Goal: Task Accomplishment & Management: Manage account settings

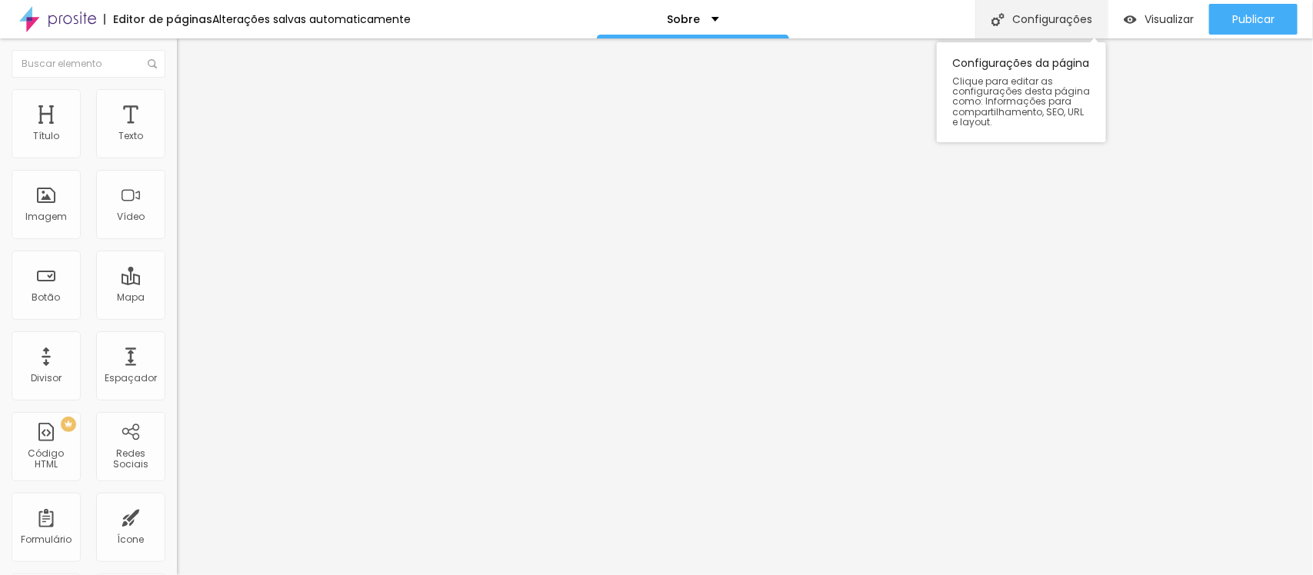
click at [1024, 27] on div "Configurações" at bounding box center [1041, 19] width 132 height 38
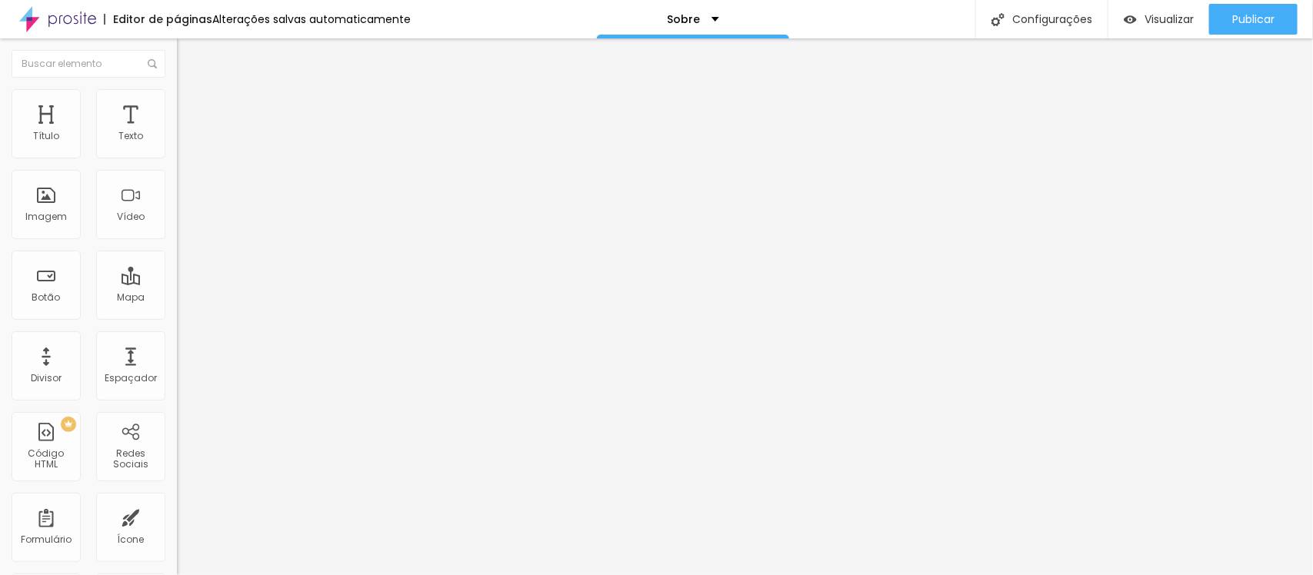
click at [177, 98] on img at bounding box center [184, 96] width 14 height 14
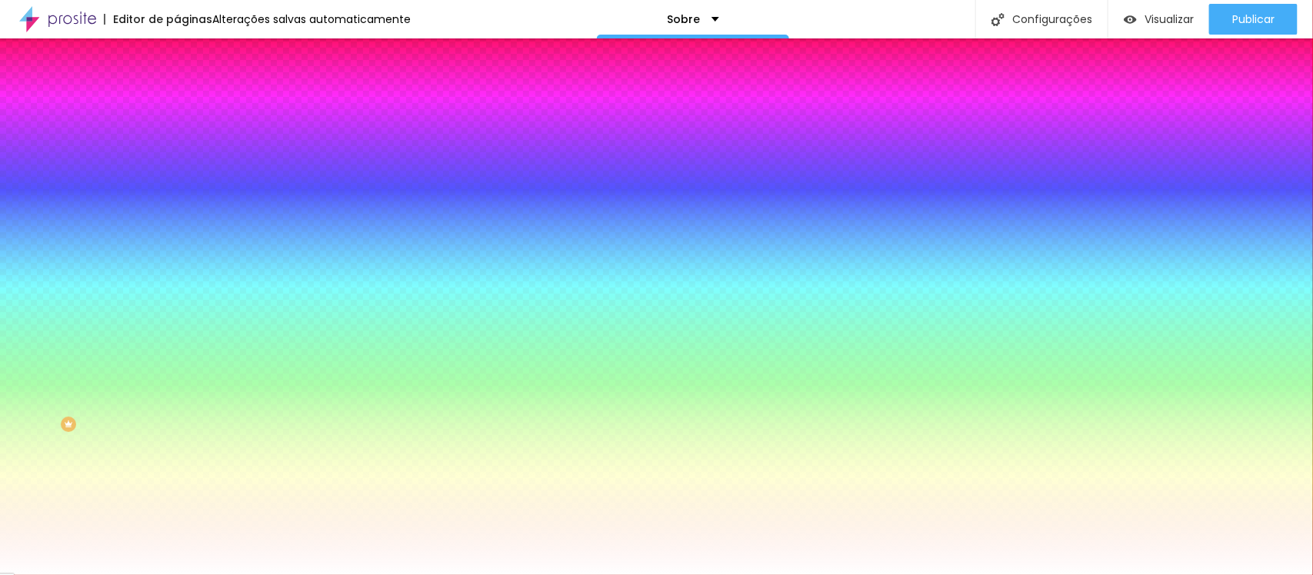
click at [177, 105] on img at bounding box center [184, 112] width 14 height 14
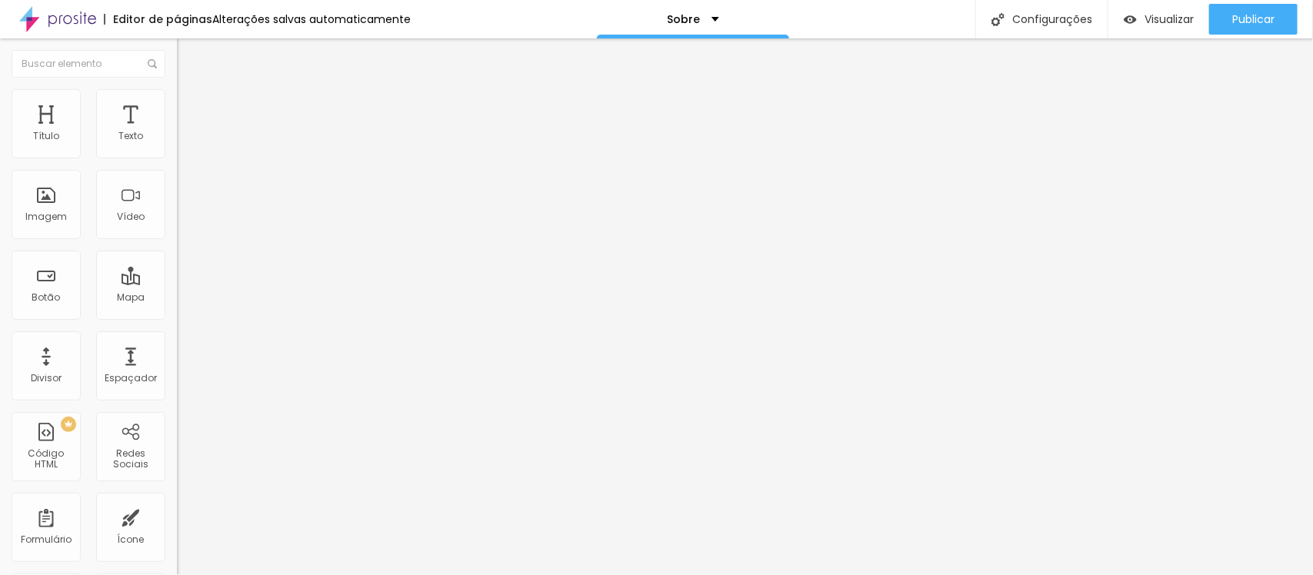
click at [191, 91] on font "Conteúdo" at bounding box center [215, 84] width 48 height 13
click at [177, 158] on div "Modo Encaixotado Encaixotado Completo" at bounding box center [265, 141] width 177 height 42
click at [177, 140] on font "Encaixotado" at bounding box center [207, 133] width 60 height 13
click at [177, 162] on div "Completo" at bounding box center [265, 157] width 177 height 9
click at [177, 156] on div "Encaixotado Completo" at bounding box center [265, 150] width 177 height 24
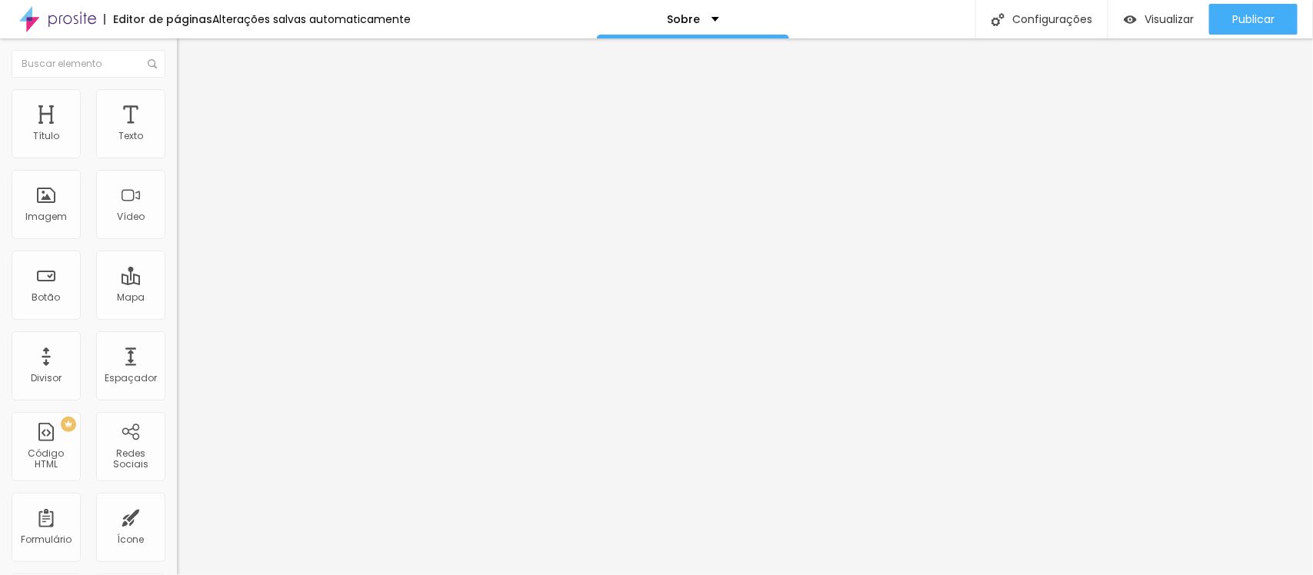
click at [191, 106] on font "Estilo" at bounding box center [203, 99] width 24 height 13
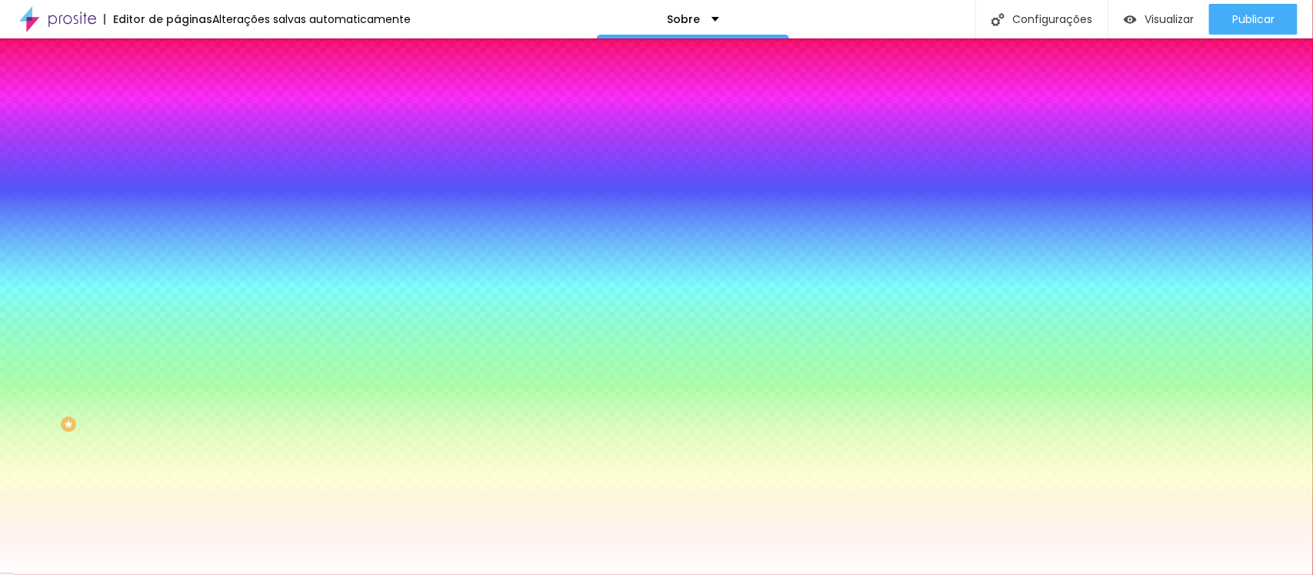
click at [177, 105] on li "Avançado" at bounding box center [265, 112] width 177 height 15
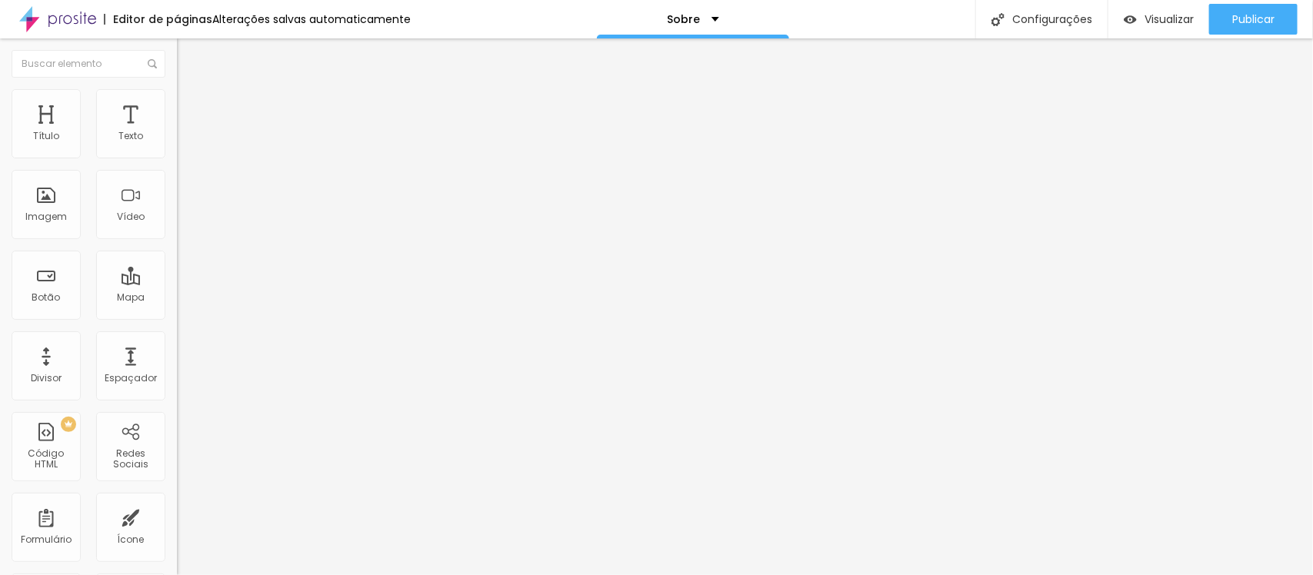
click at [177, 96] on li "Avançado" at bounding box center [265, 96] width 177 height 15
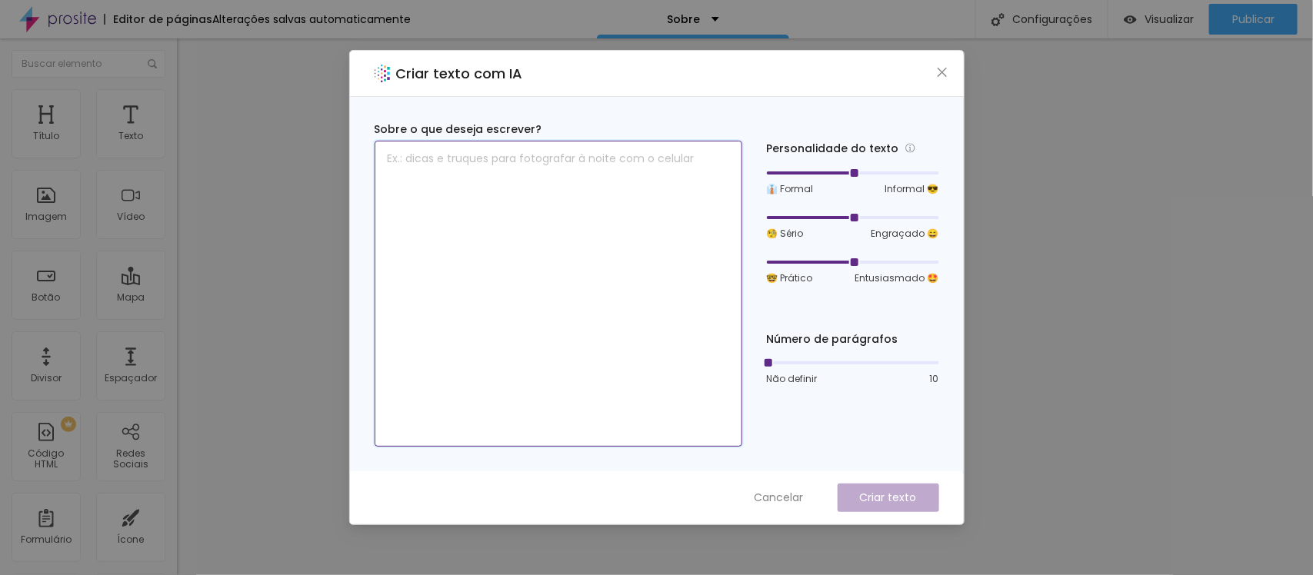
click at [600, 208] on textarea at bounding box center [559, 294] width 368 height 306
type textarea "A"
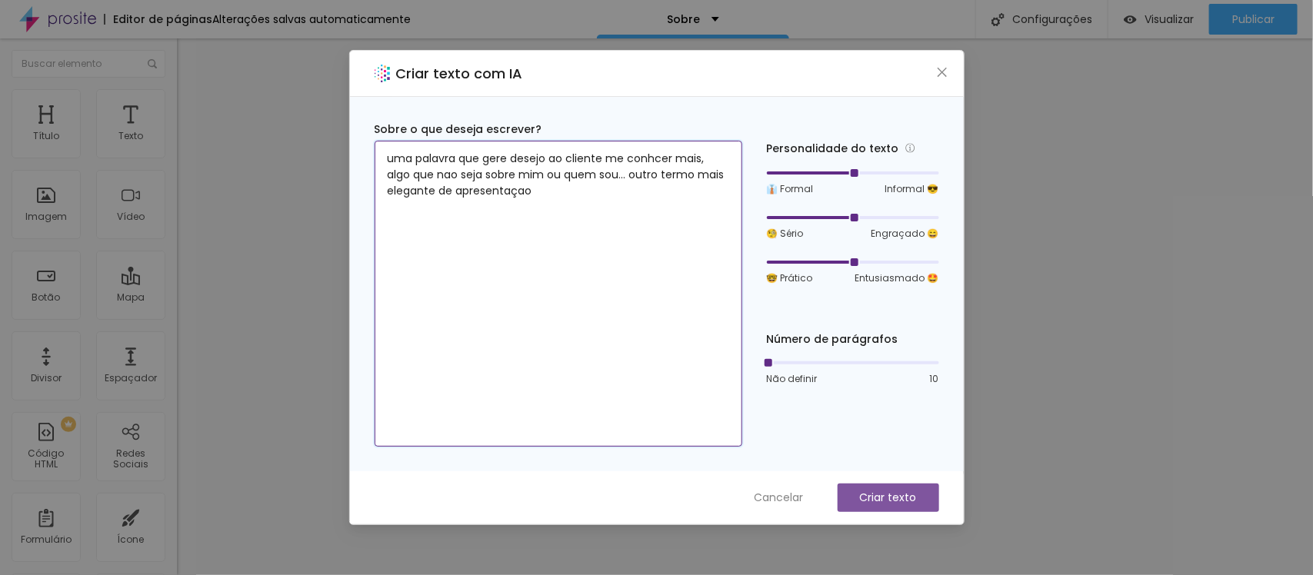
type textarea "uma palavra que gere desejo ao cliente me conhcer mais, algo que nao seja sobre…"
click at [894, 506] on button "Criar texto" at bounding box center [889, 498] width 102 height 28
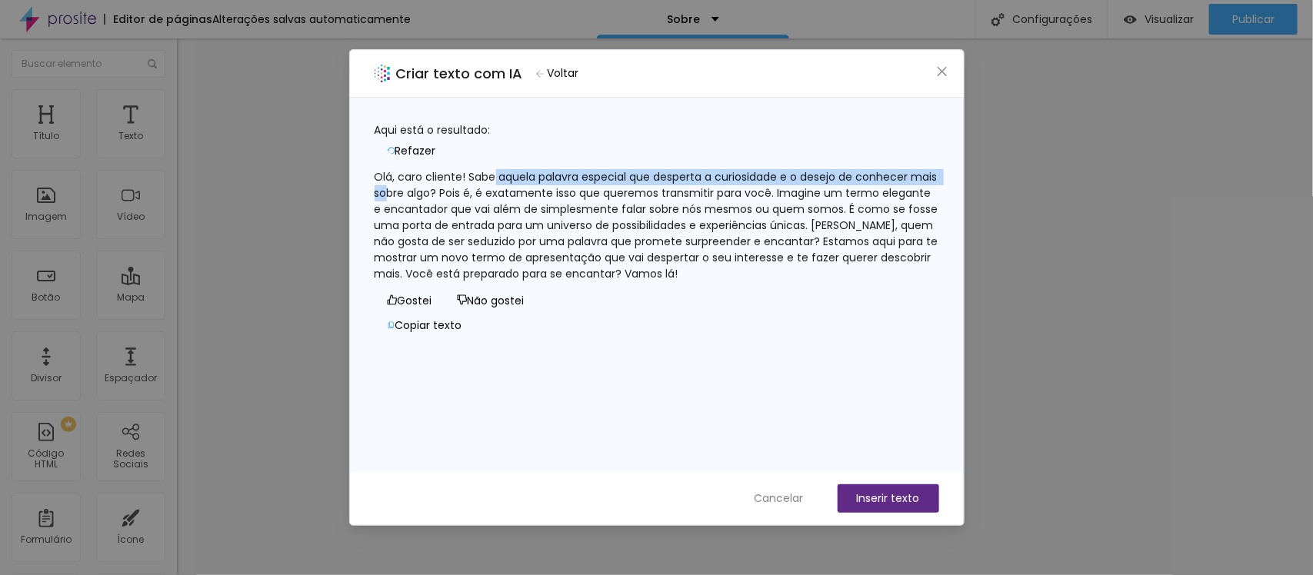
drag, startPoint x: 505, startPoint y: 177, endPoint x: 515, endPoint y: 175, distance: 10.9
click at [515, 175] on font "Olá, caro cliente! Sabe aquela palavra especial que desperta a curiosidade e o …" at bounding box center [658, 225] width 567 height 112
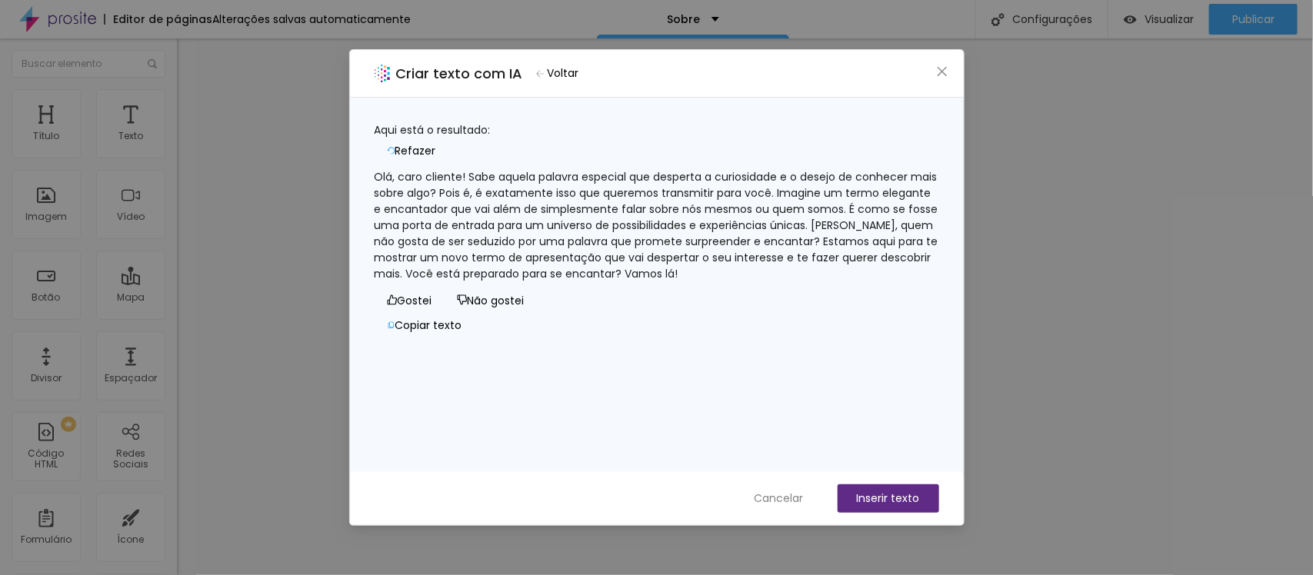
click at [521, 198] on font "Olá, caro cliente! Sabe aquela palavra especial que desperta a curiosidade e o …" at bounding box center [658, 225] width 567 height 112
click at [615, 275] on div "Olá, caro cliente! Sabe aquela palavra especial que desperta a curiosidade e o …" at bounding box center [657, 225] width 564 height 113
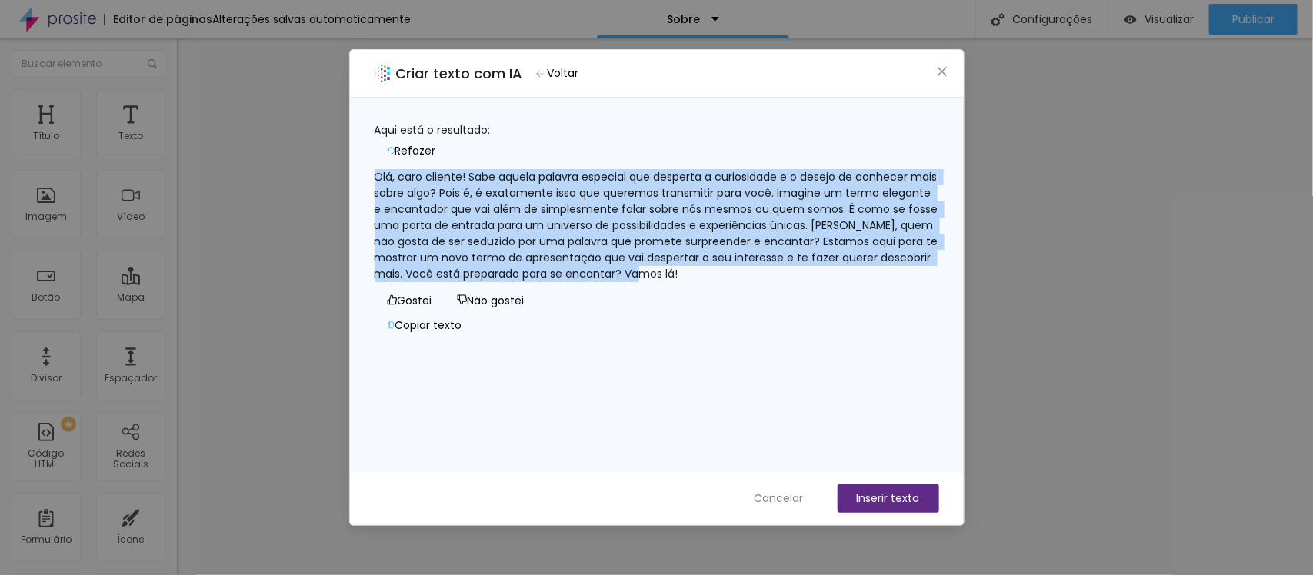
drag, startPoint x: 612, startPoint y: 285, endPoint x: 377, endPoint y: 151, distance: 271.1
click at [377, 169] on div "Olá, caro cliente! Sabe aquela palavra especial que desperta a curiosidade e o …" at bounding box center [657, 225] width 564 height 113
click at [436, 143] on span "Refazer" at bounding box center [415, 151] width 41 height 16
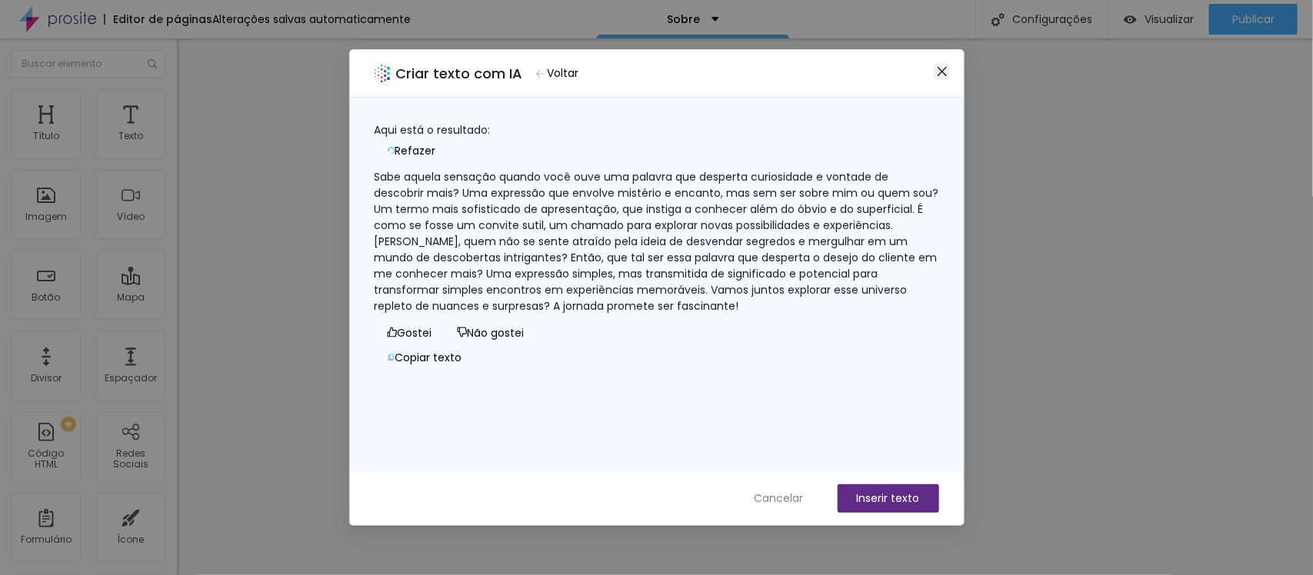
click at [940, 75] on icon "fechar" at bounding box center [942, 71] width 12 height 12
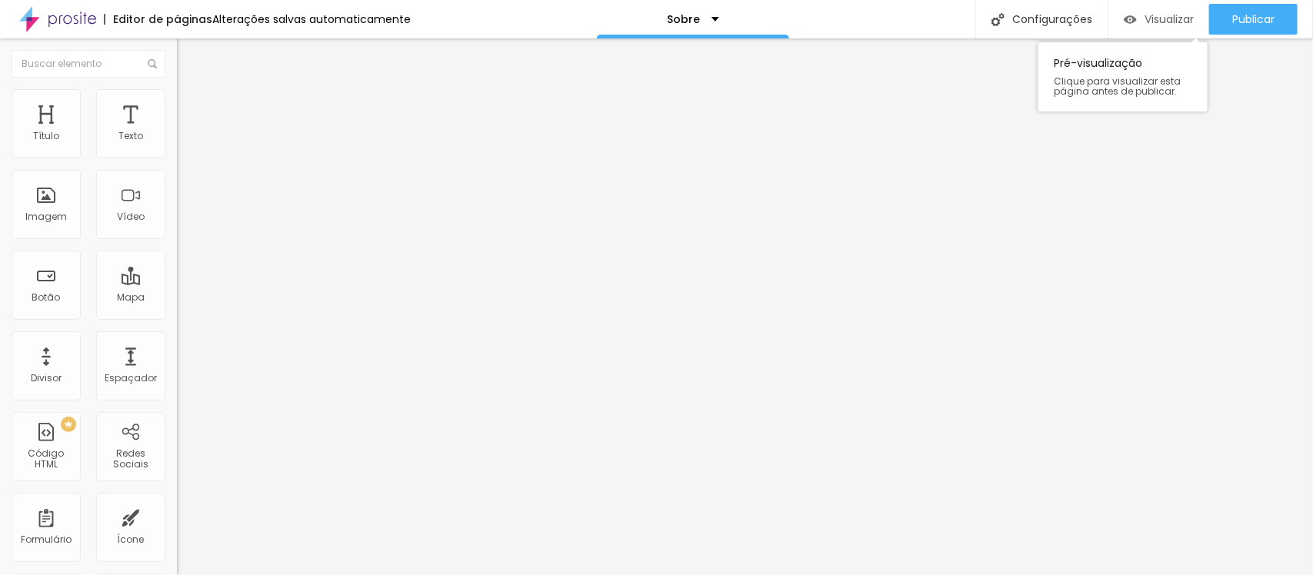
click at [1179, 13] on font "Visualizar" at bounding box center [1168, 19] width 49 height 15
drag, startPoint x: 159, startPoint y: 98, endPoint x: 151, endPoint y: 96, distance: 8.6
click at [177, 98] on ul "Estilo Avançado" at bounding box center [265, 89] width 177 height 31
click at [177, 95] on img at bounding box center [184, 96] width 14 height 14
click at [1167, 22] on font "Visualizar" at bounding box center [1168, 19] width 49 height 15
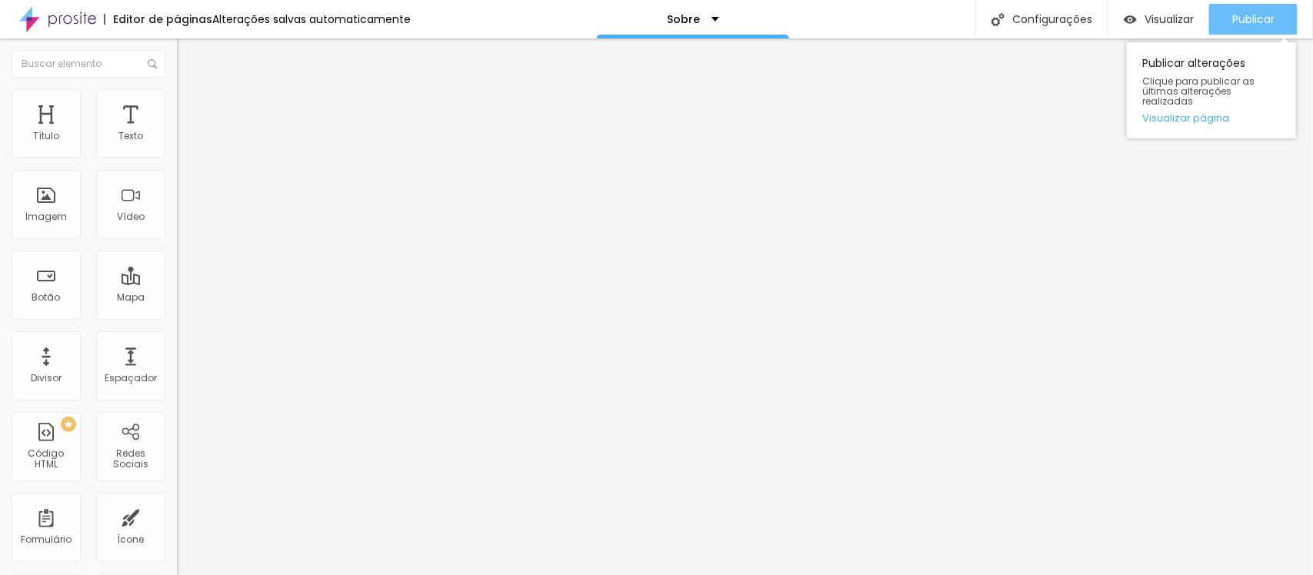
click at [1264, 16] on font "Publicar" at bounding box center [1253, 19] width 42 height 15
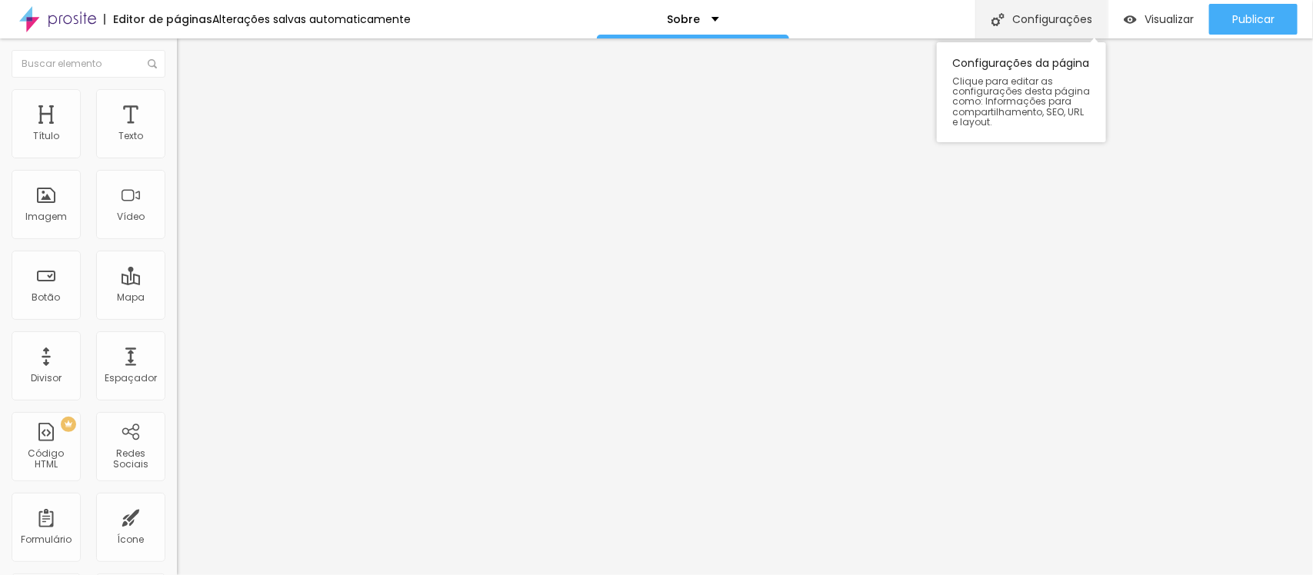
click at [1014, 5] on div "Configurações" at bounding box center [1041, 19] width 132 height 38
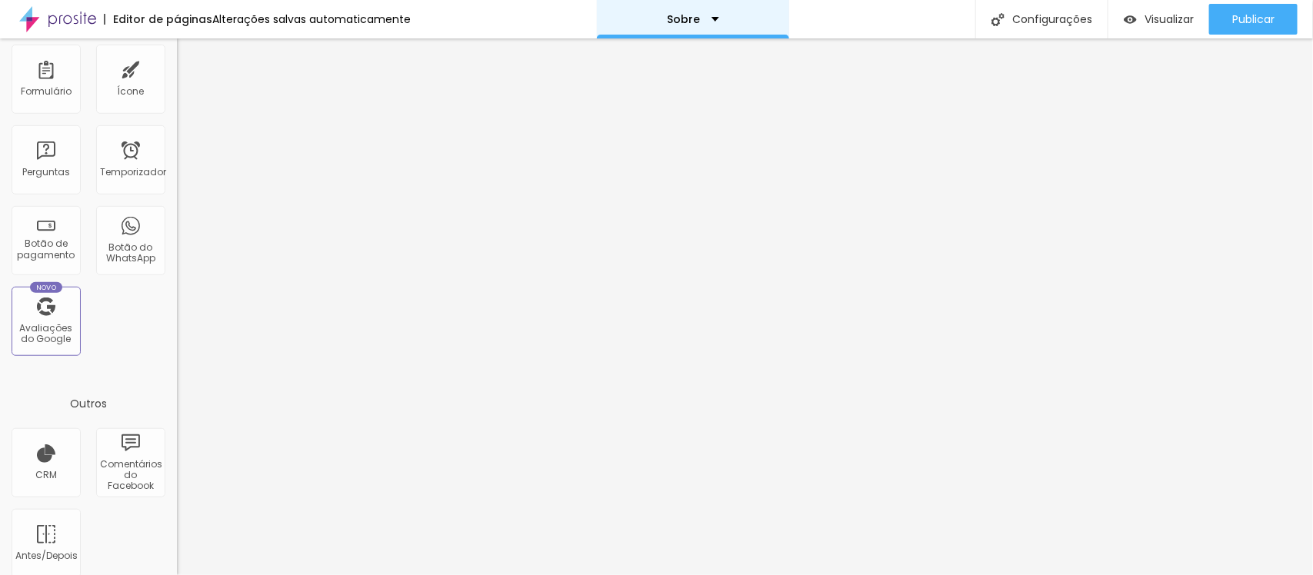
click at [701, 14] on div "Sobre" at bounding box center [693, 19] width 52 height 11
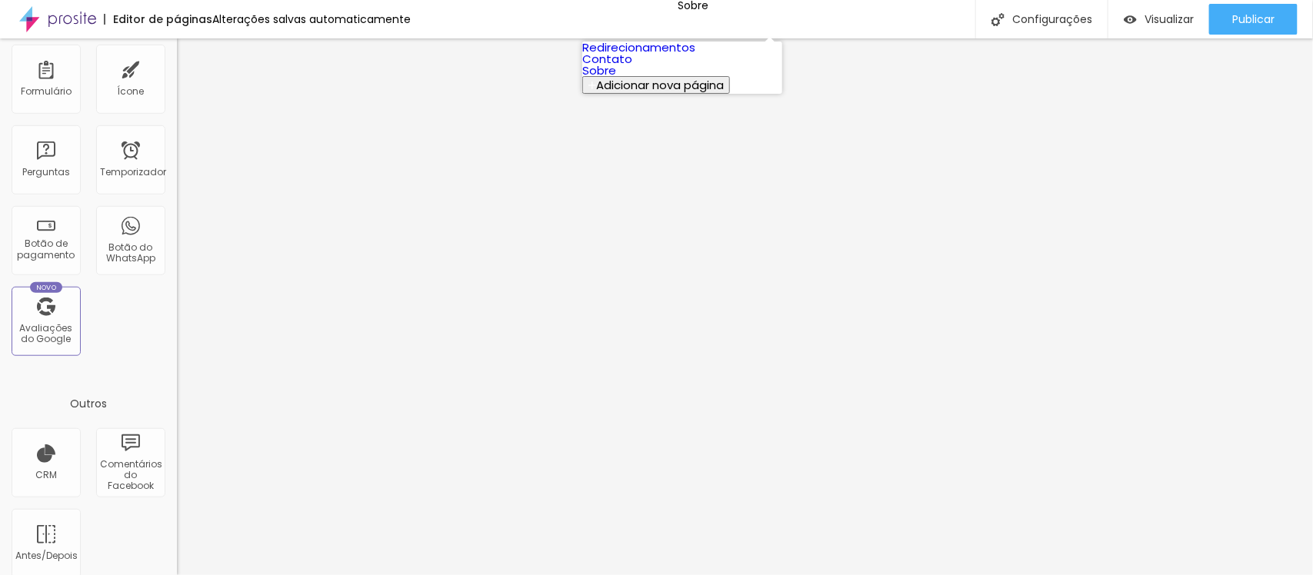
click at [632, 67] on link "Contato" at bounding box center [607, 59] width 50 height 16
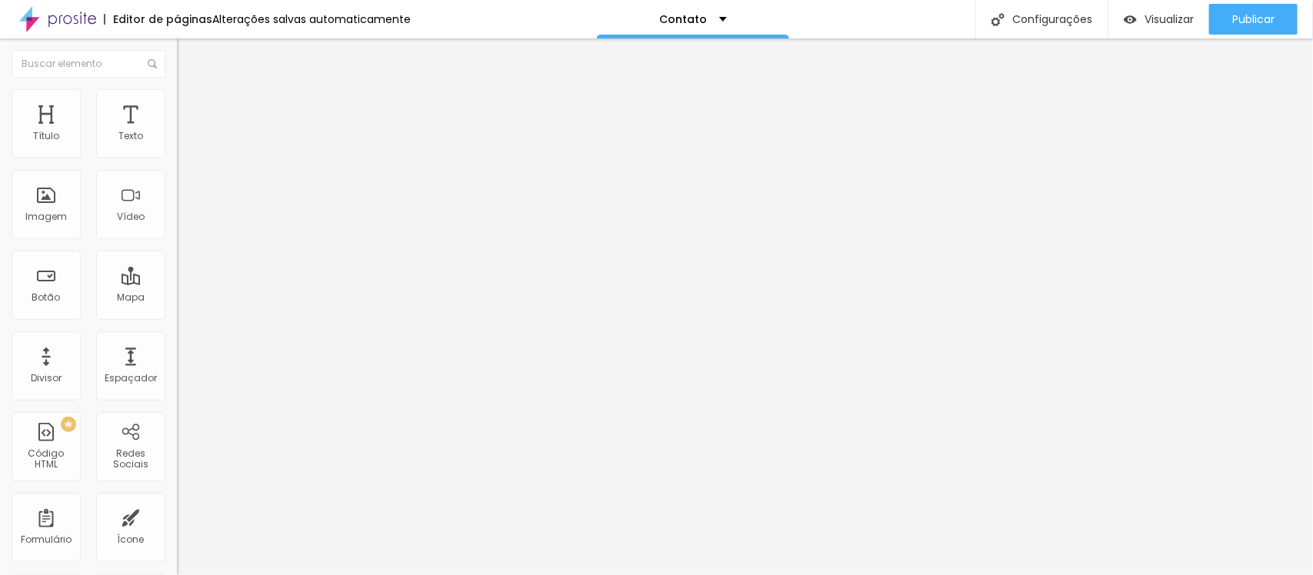
click at [177, 308] on input at bounding box center [281, 315] width 209 height 15
type input "cs fotografias"
click at [177, 308] on input "cs fotografias" at bounding box center [281, 315] width 209 height 15
click at [177, 100] on li "Estilo" at bounding box center [265, 96] width 177 height 15
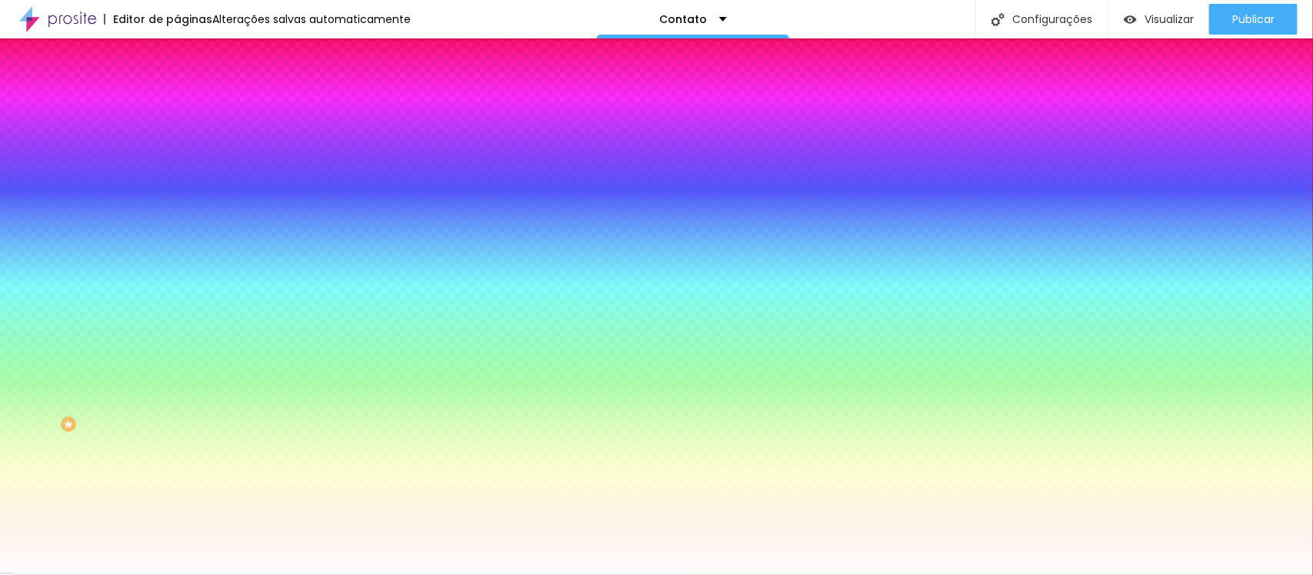
click at [177, 105] on img at bounding box center [184, 112] width 14 height 14
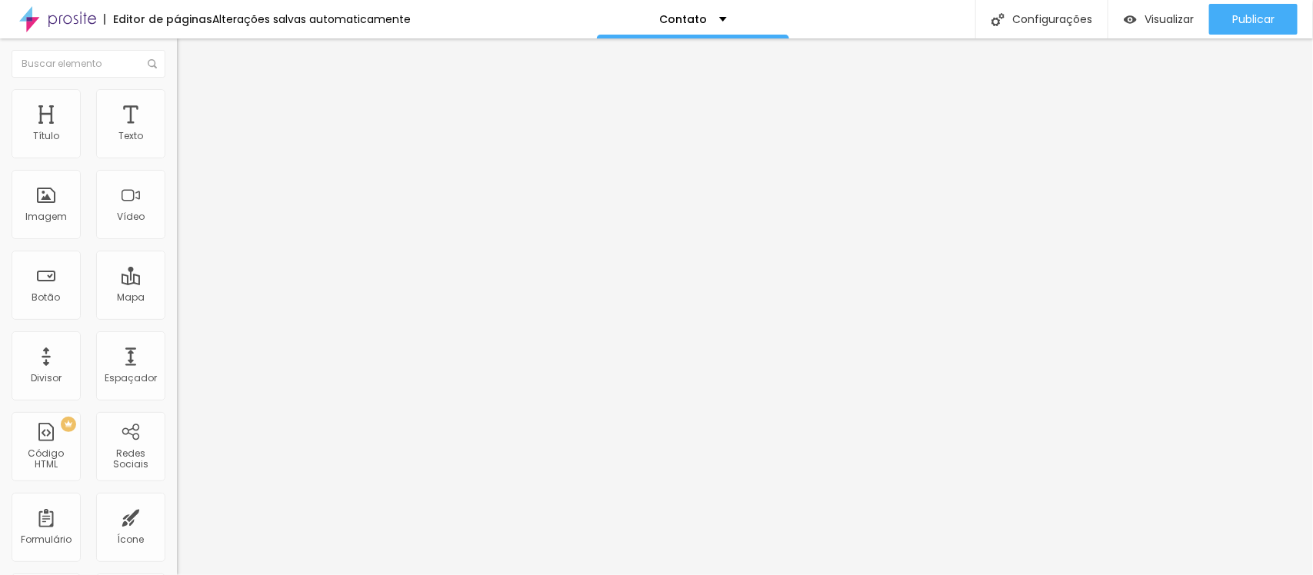
click at [177, 96] on img at bounding box center [184, 96] width 14 height 14
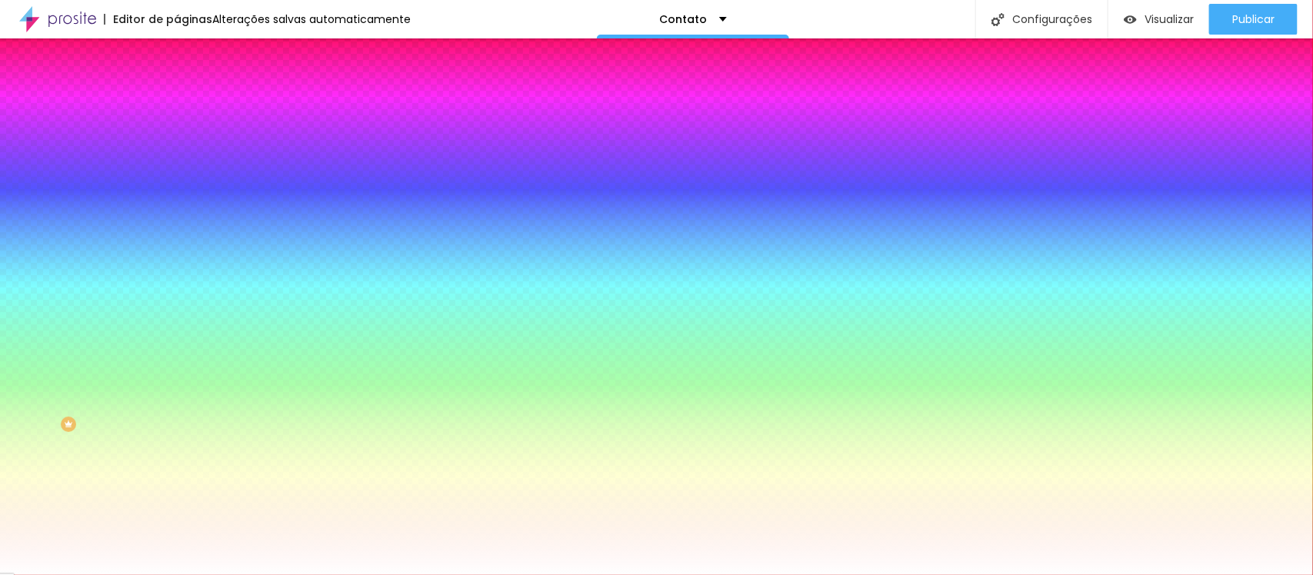
click at [177, 89] on li "Conteúdo" at bounding box center [265, 81] width 177 height 15
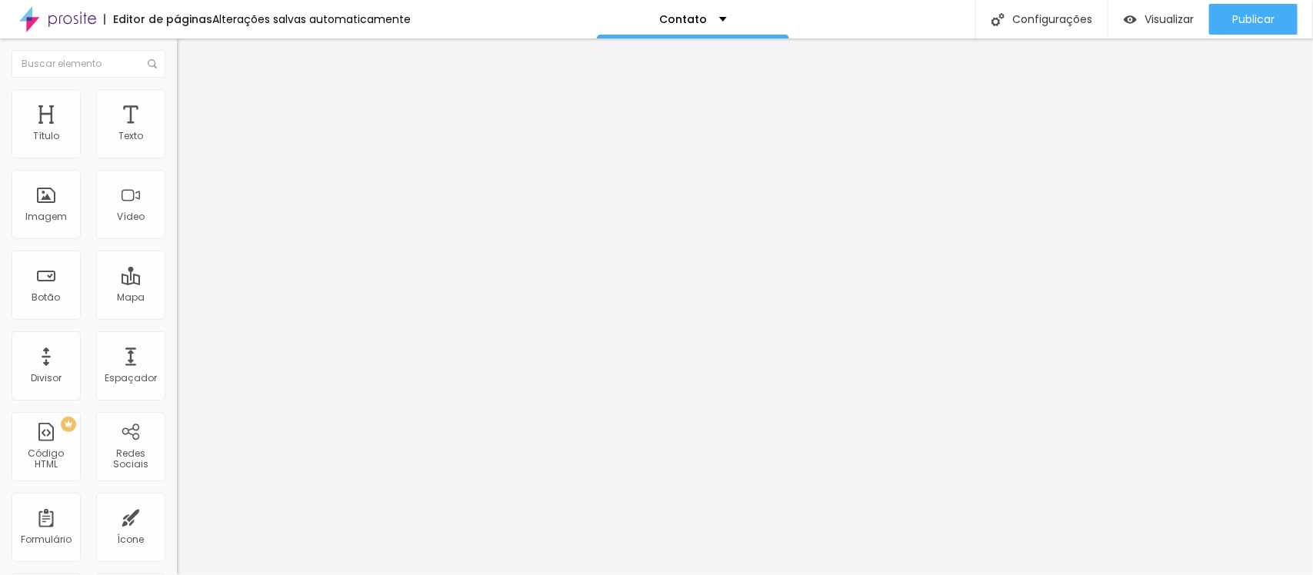
click at [177, 308] on input at bounding box center [281, 315] width 209 height 15
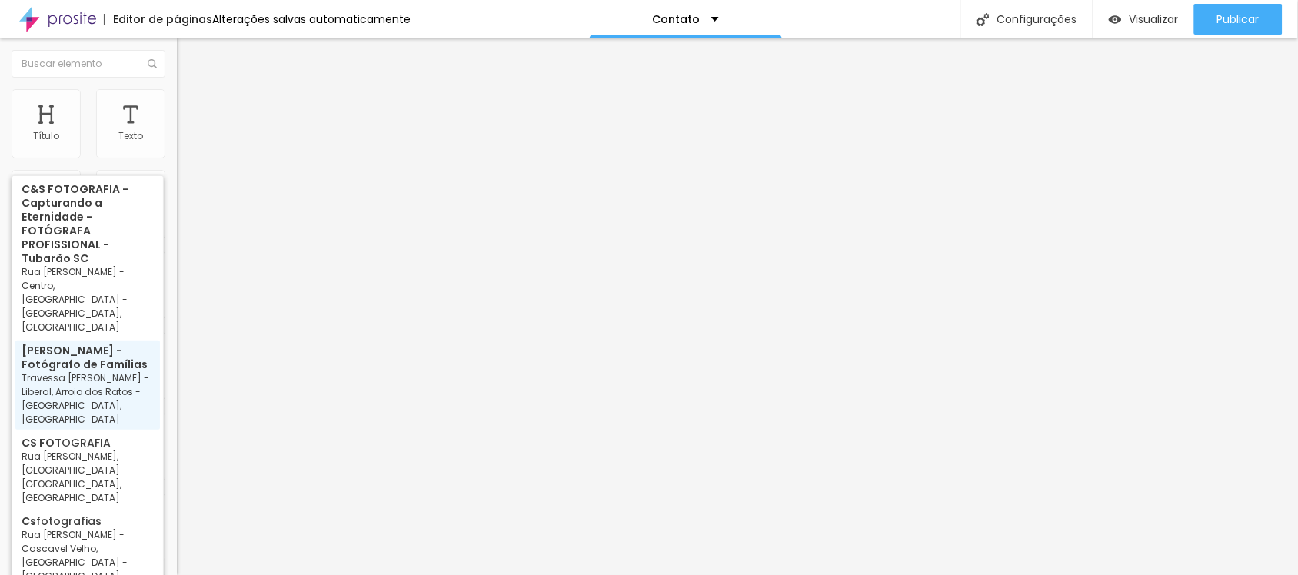
type input "Cristyan Siste - Fotógrafo de Famílias - Travessa Zeca Neto - Liberal, Arroio d…"
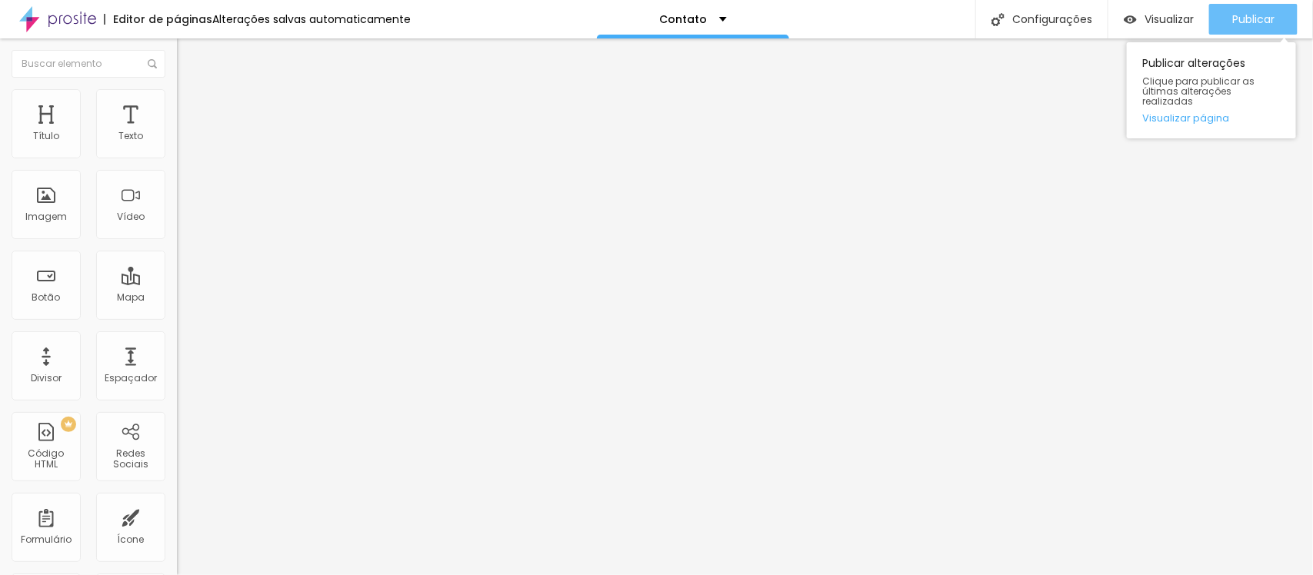
click at [1238, 19] on font "Publicar" at bounding box center [1253, 19] width 42 height 15
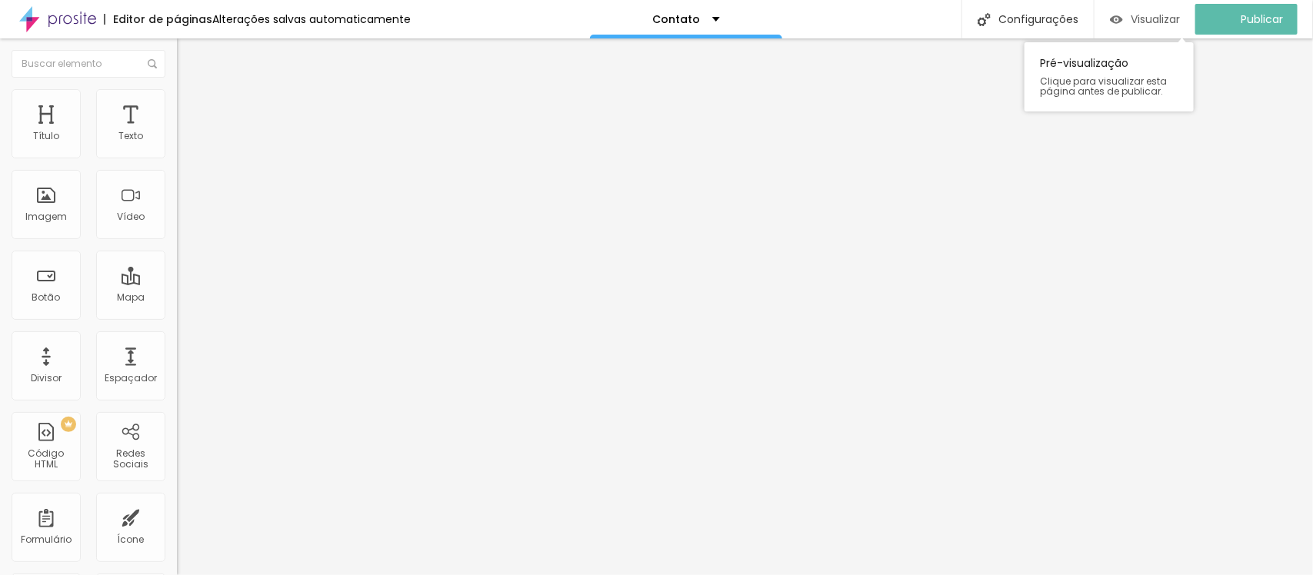
click at [1173, 14] on font "Visualizar" at bounding box center [1155, 19] width 49 height 15
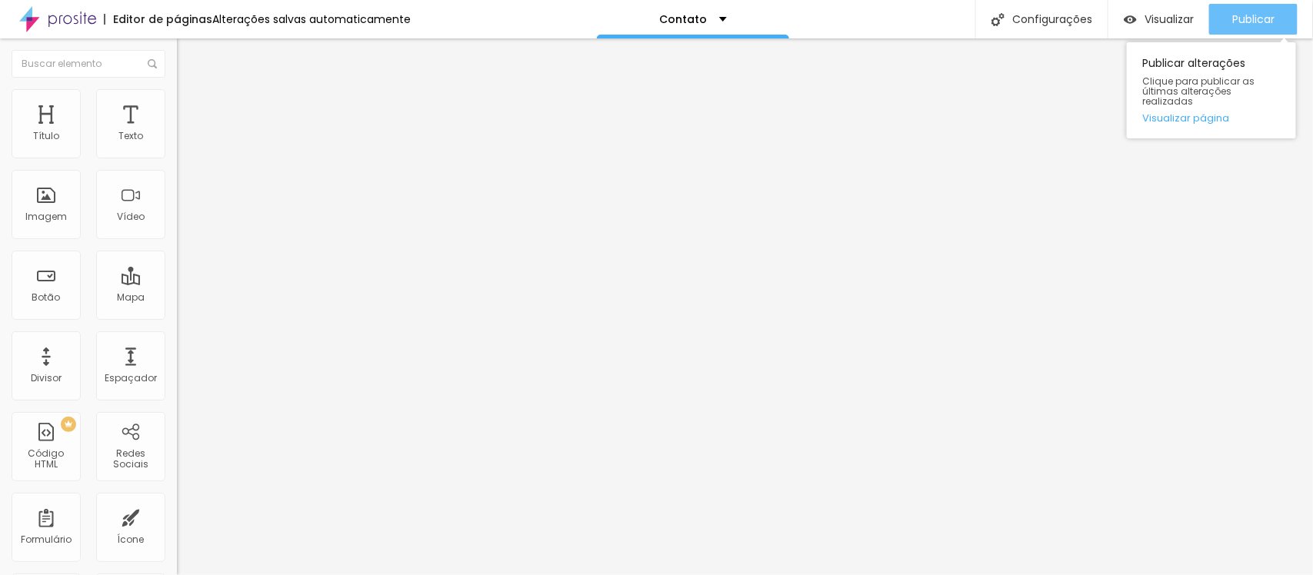
click at [1219, 8] on button "Publicar" at bounding box center [1253, 19] width 88 height 31
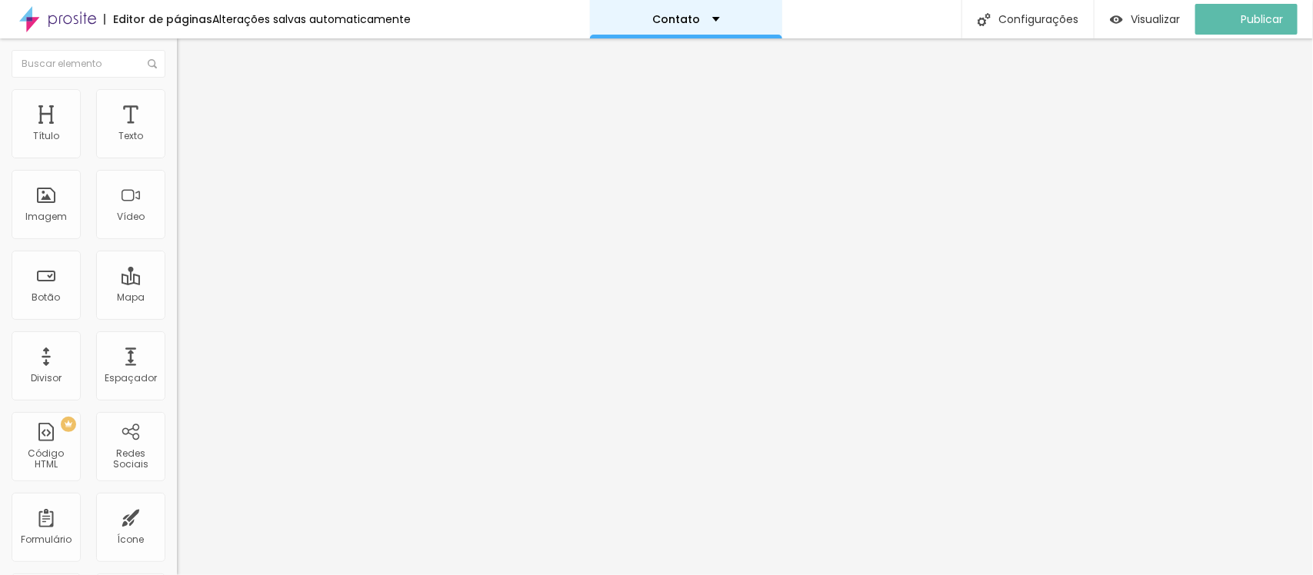
click at [679, 12] on div "Contato" at bounding box center [686, 19] width 192 height 38
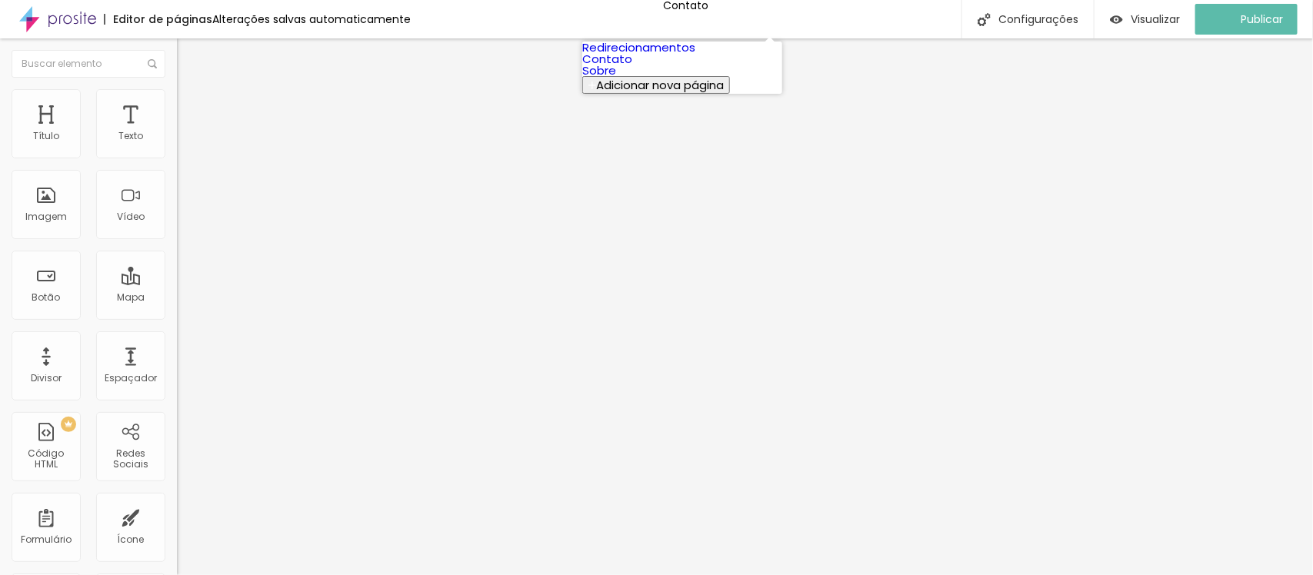
click at [616, 78] on link "Sobre" at bounding box center [599, 70] width 34 height 16
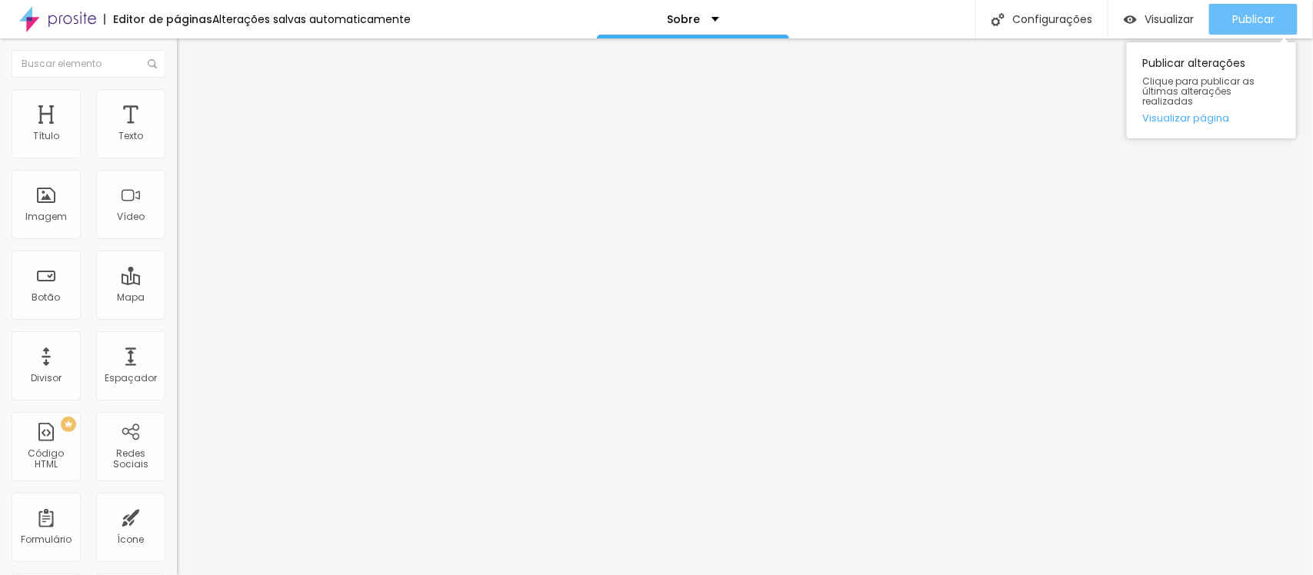
click at [1290, 5] on button "Publicar" at bounding box center [1253, 19] width 88 height 31
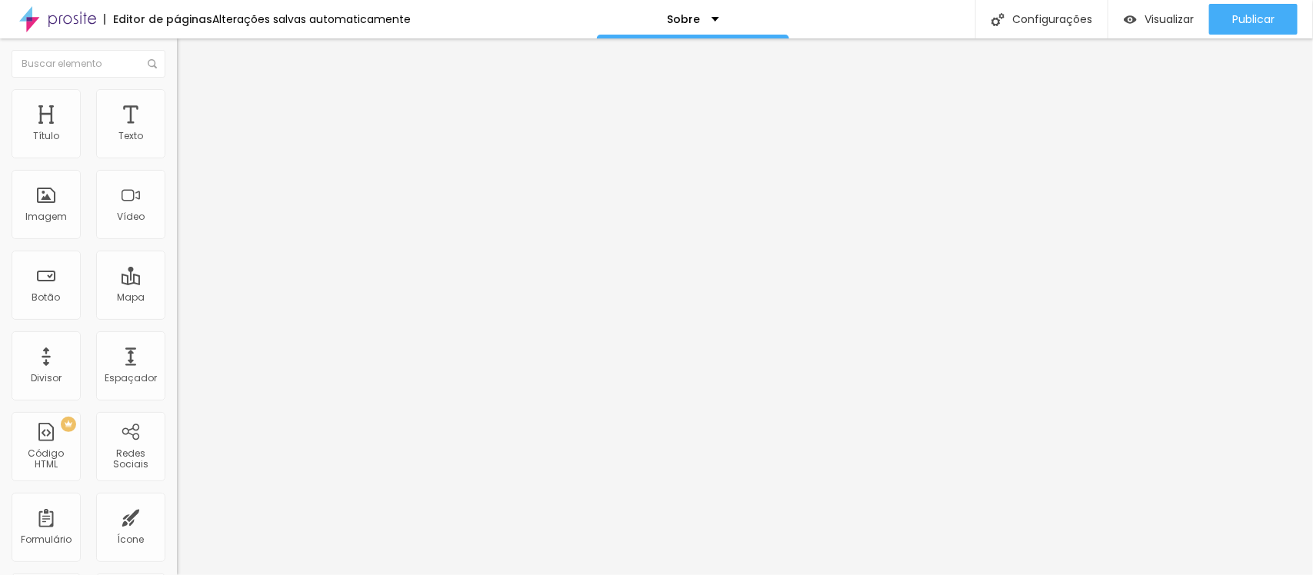
click at [0, 202] on div "Título Texto Imagem Vídeo Botão Mapa Divisor Espaçador PREMIUM Código HTML Rede…" at bounding box center [88, 452] width 177 height 727
click at [43, 201] on div "Imagem" at bounding box center [46, 204] width 69 height 69
click at [177, 241] on font "Original" at bounding box center [195, 234] width 37 height 13
click at [177, 258] on div "Padrão 4:3" at bounding box center [265, 252] width 177 height 9
click at [177, 250] on span "Cinema" at bounding box center [196, 243] width 38 height 13
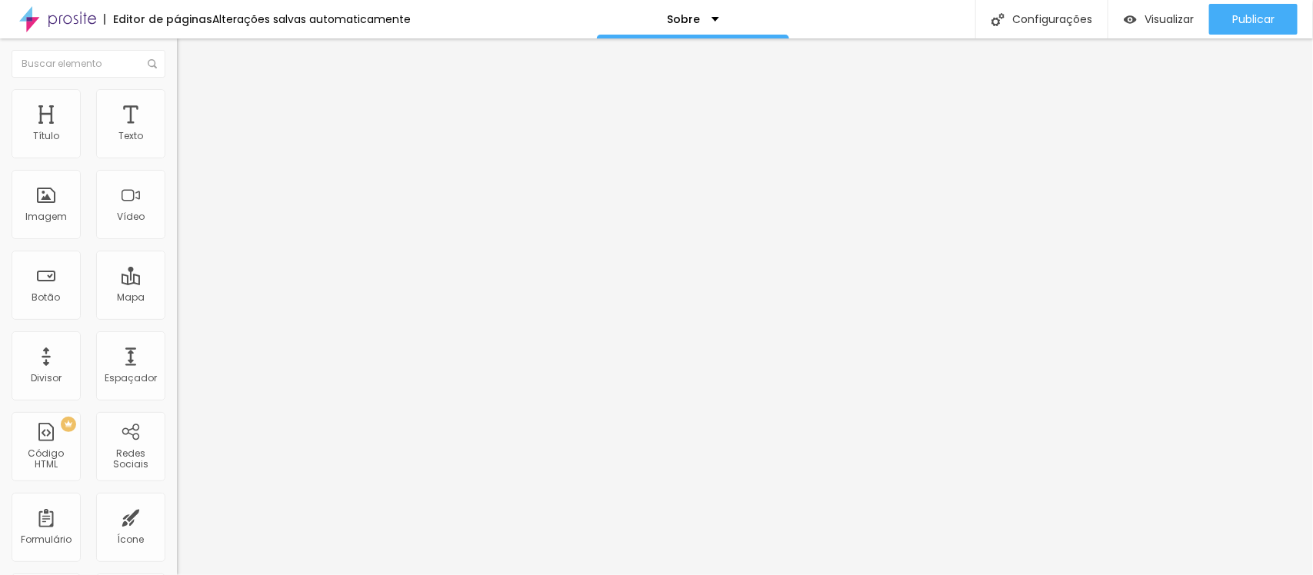
click at [177, 274] on font "Quadrado" at bounding box center [202, 267] width 50 height 13
click at [177, 250] on span "Cinema" at bounding box center [196, 243] width 38 height 13
click at [177, 241] on font "Original" at bounding box center [195, 234] width 37 height 13
click at [177, 89] on img at bounding box center [184, 96] width 14 height 14
type input "70"
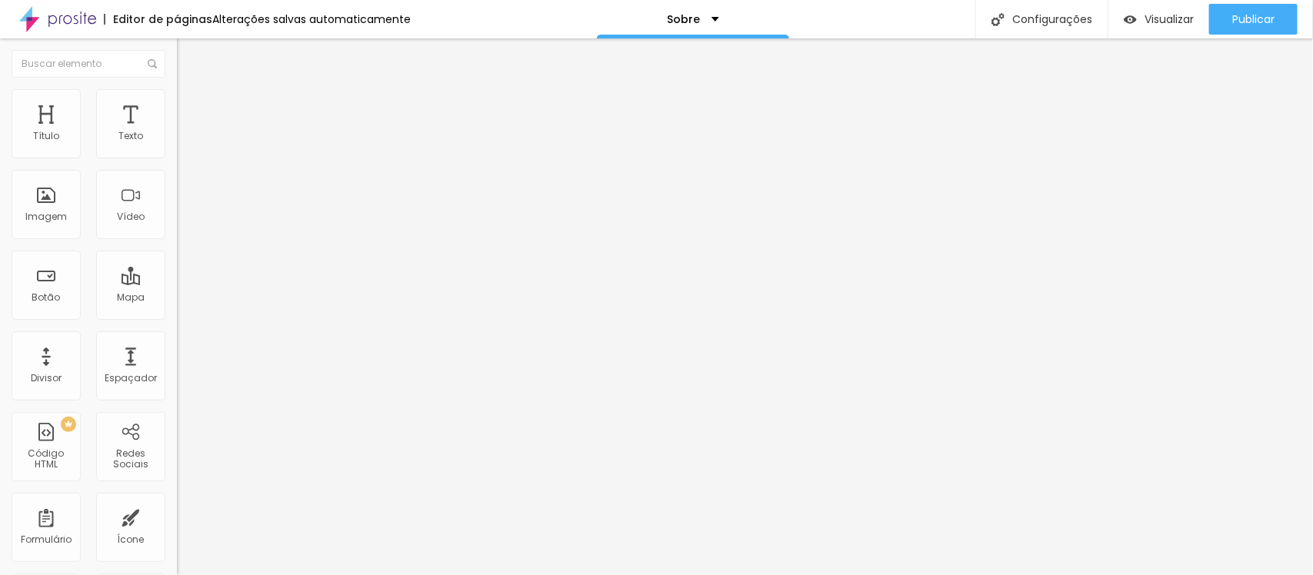
type input "70"
type input "65"
type input "60"
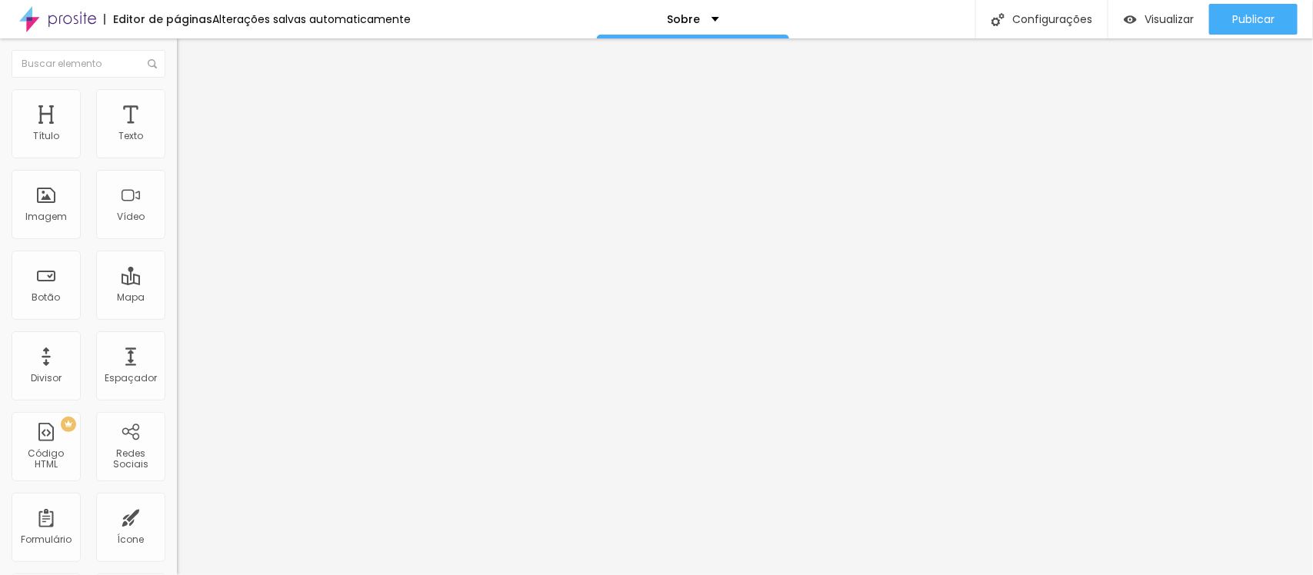
type input "55"
type input "45"
type input "40"
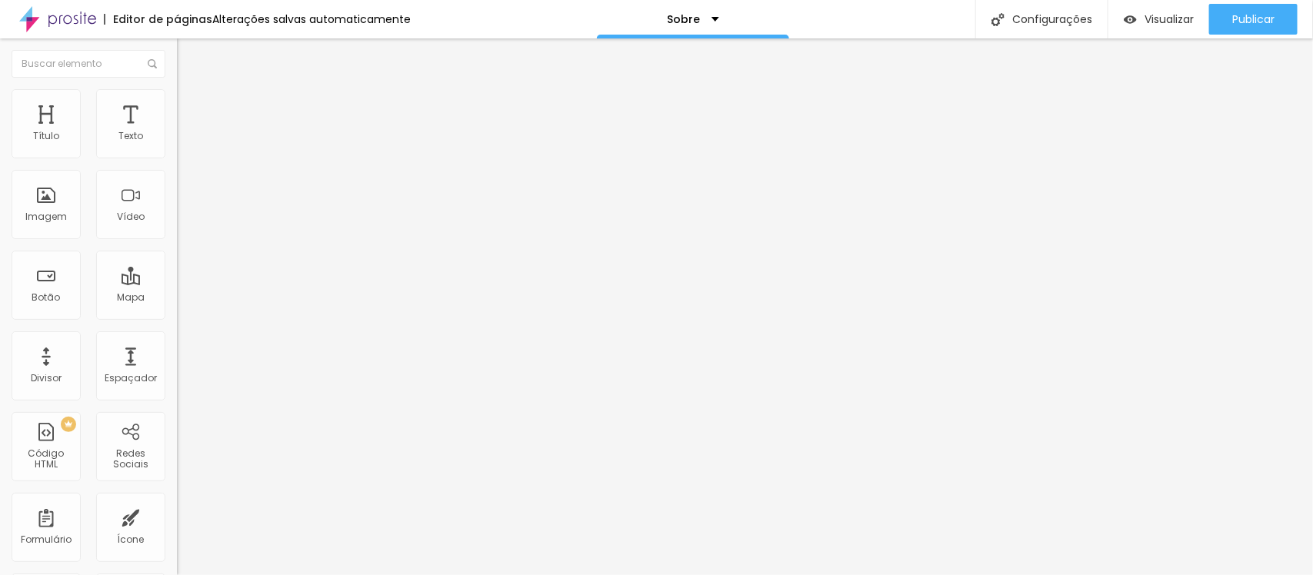
type input "40"
type input "30"
type input "20"
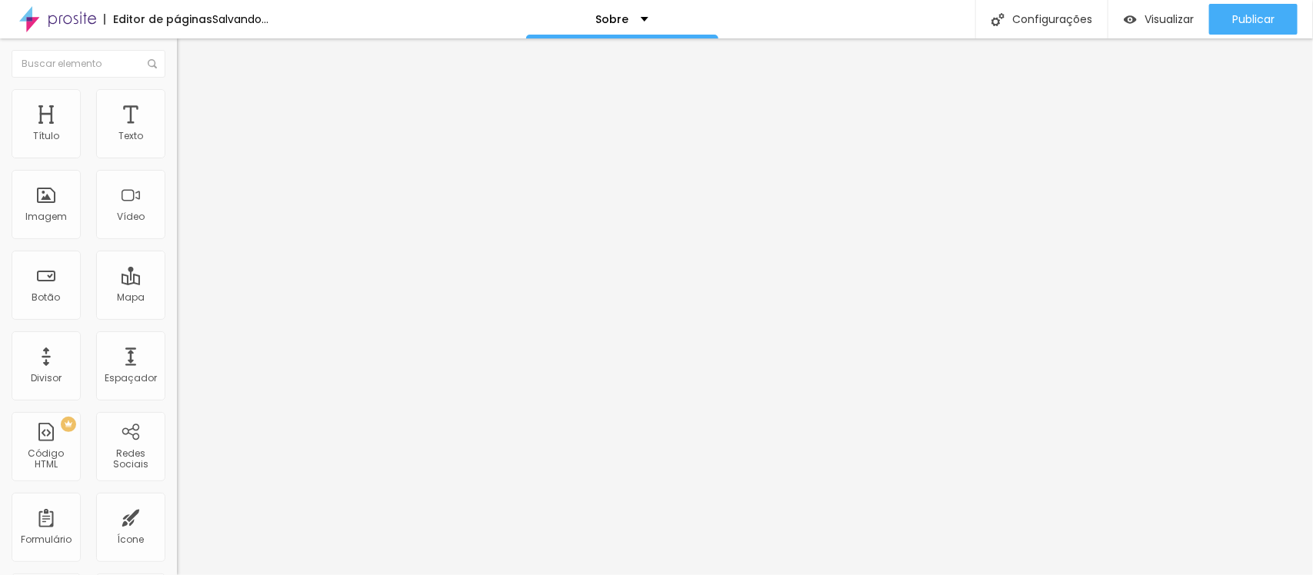
type input "30"
type input "40"
type input "55"
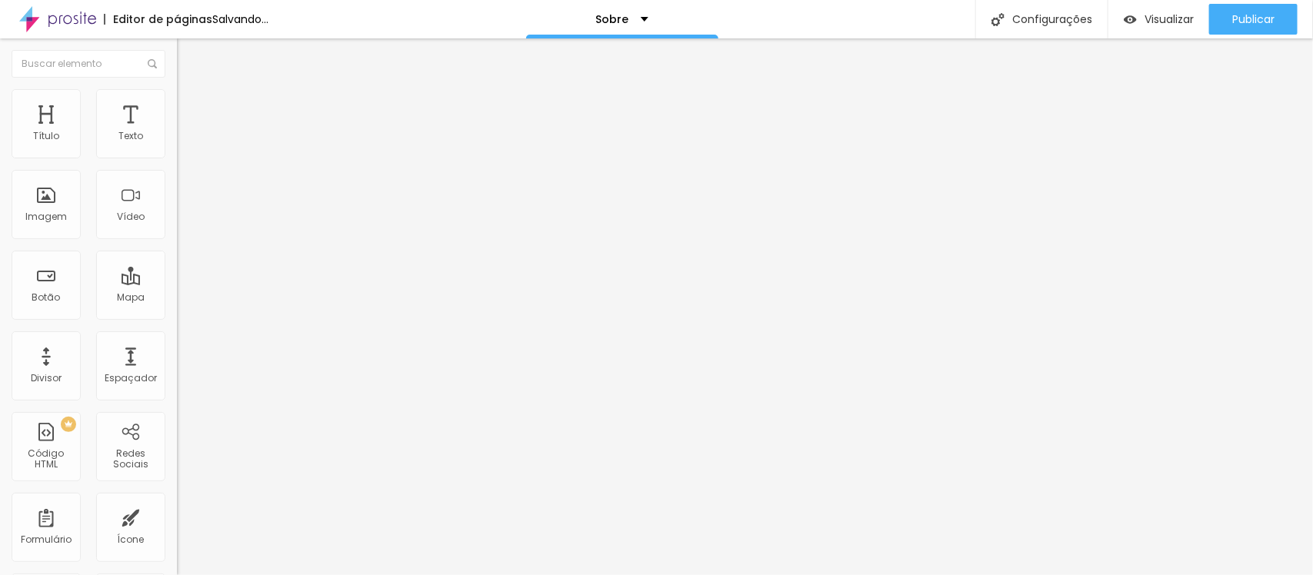
type input "55"
type input "60"
type input "70"
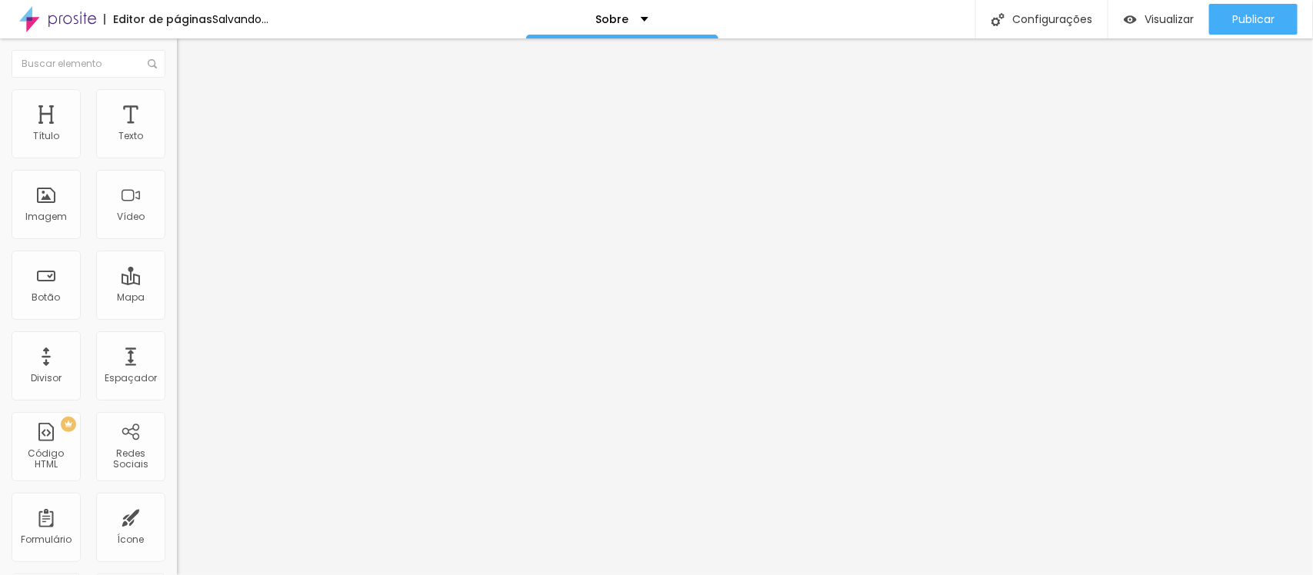
type input "75"
type input "80"
type input "85"
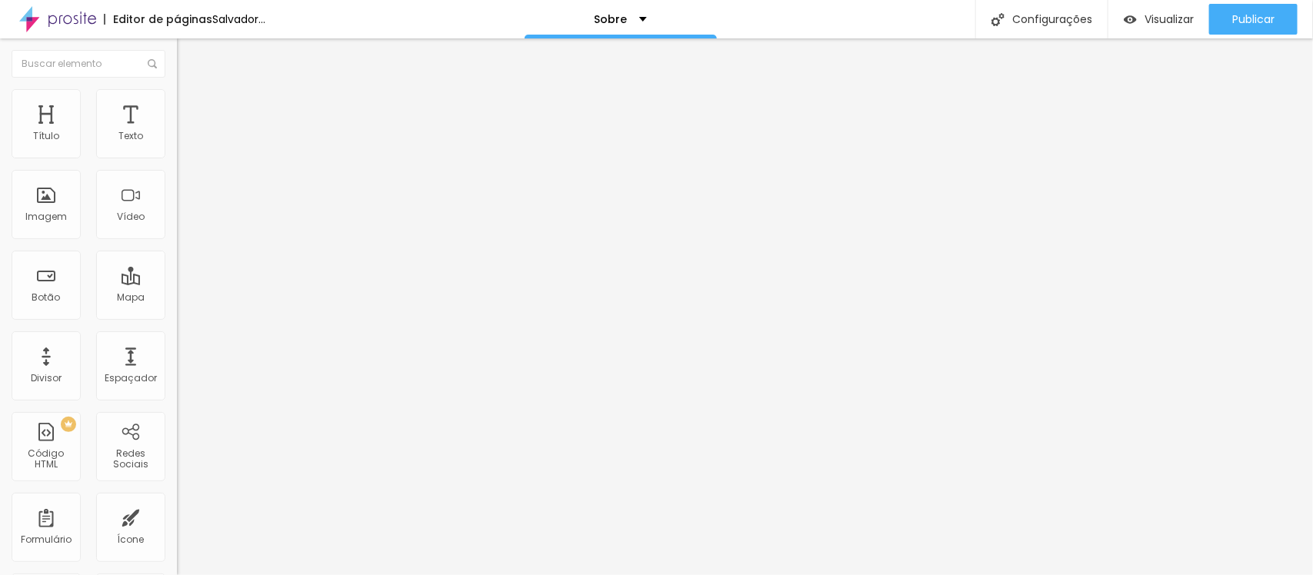
type input "85"
type input "90"
type input "95"
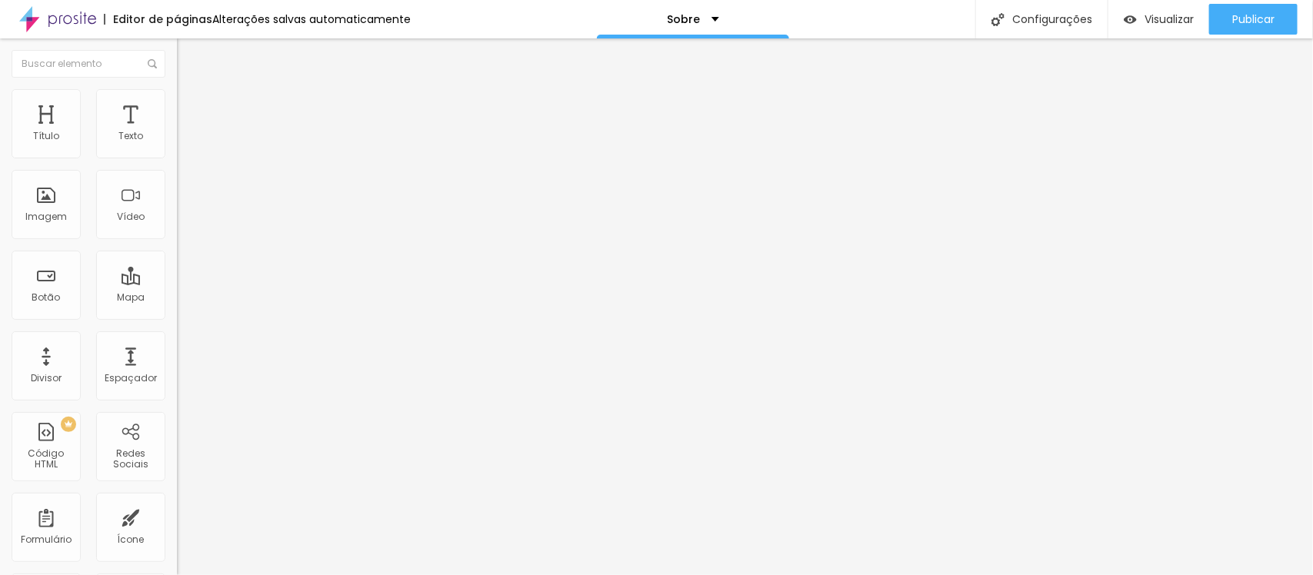
type input "100"
type input "95"
type input "90"
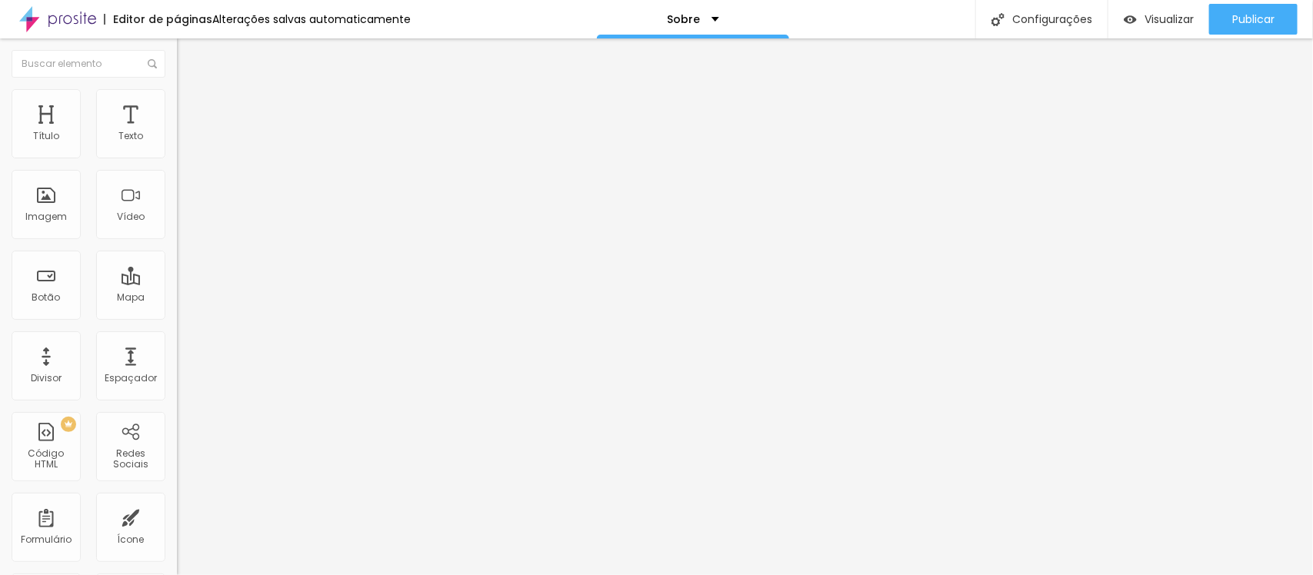
type input "90"
type input "85"
type input "80"
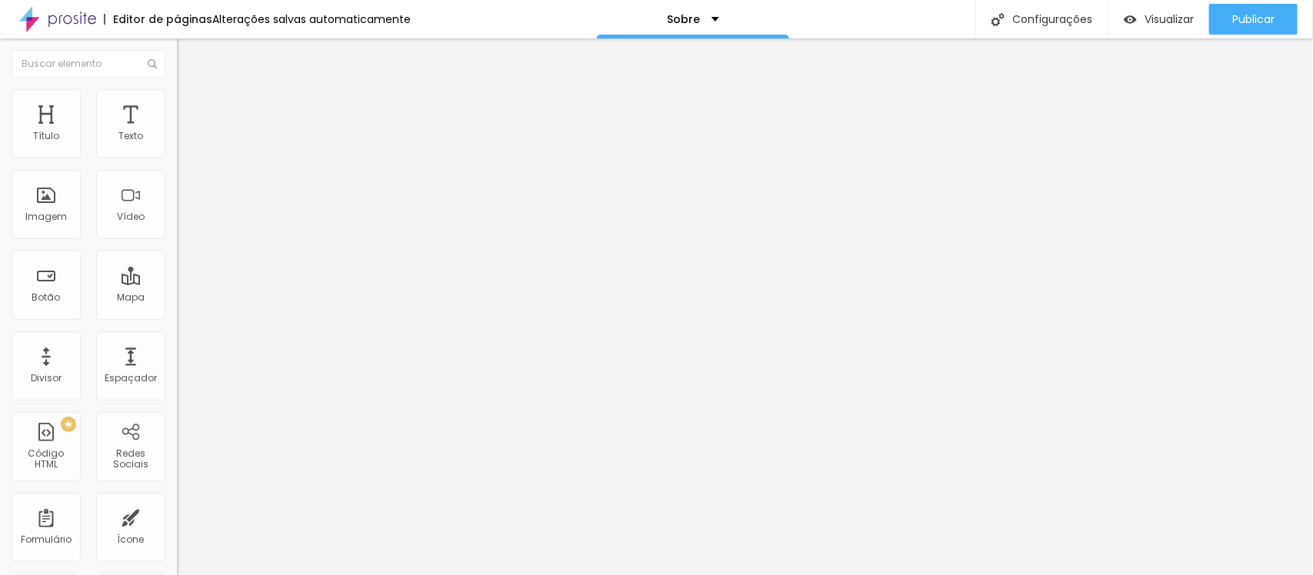
type input "75"
type input "70"
type input "65"
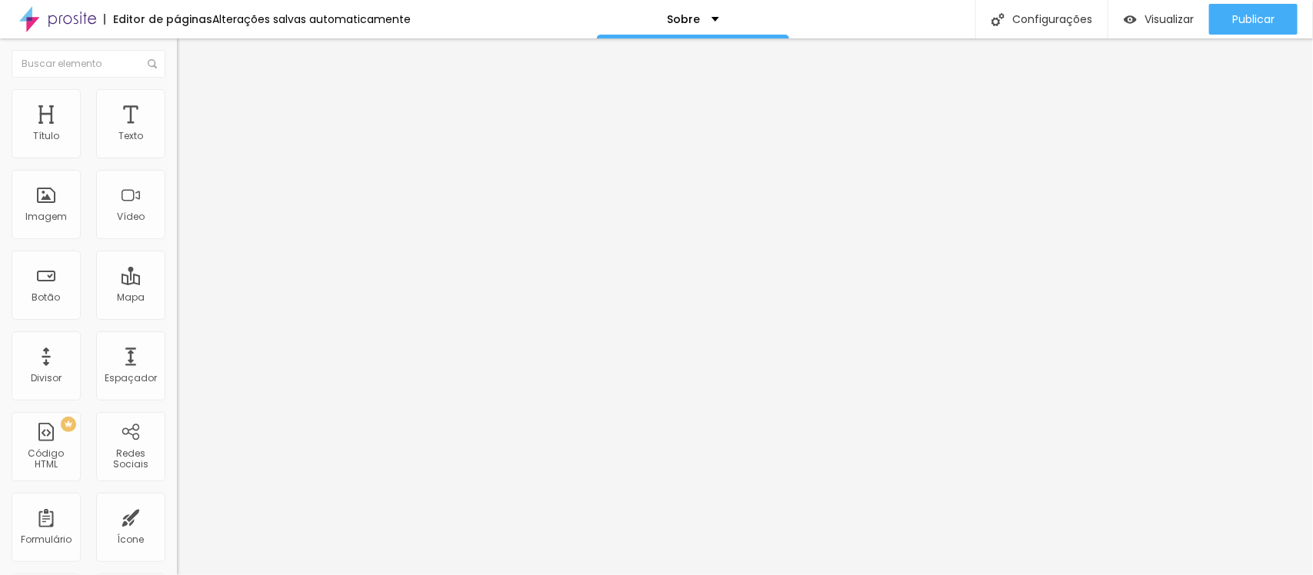
type input "65"
type input "60"
type input "55"
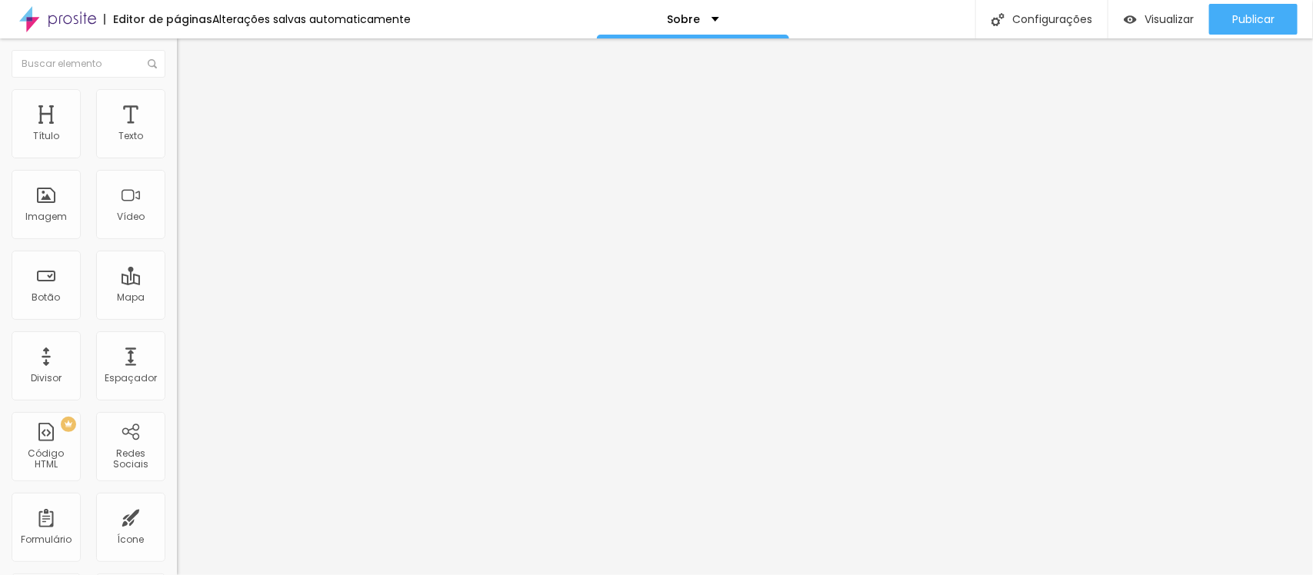
type input "50"
type input "60"
type input "70"
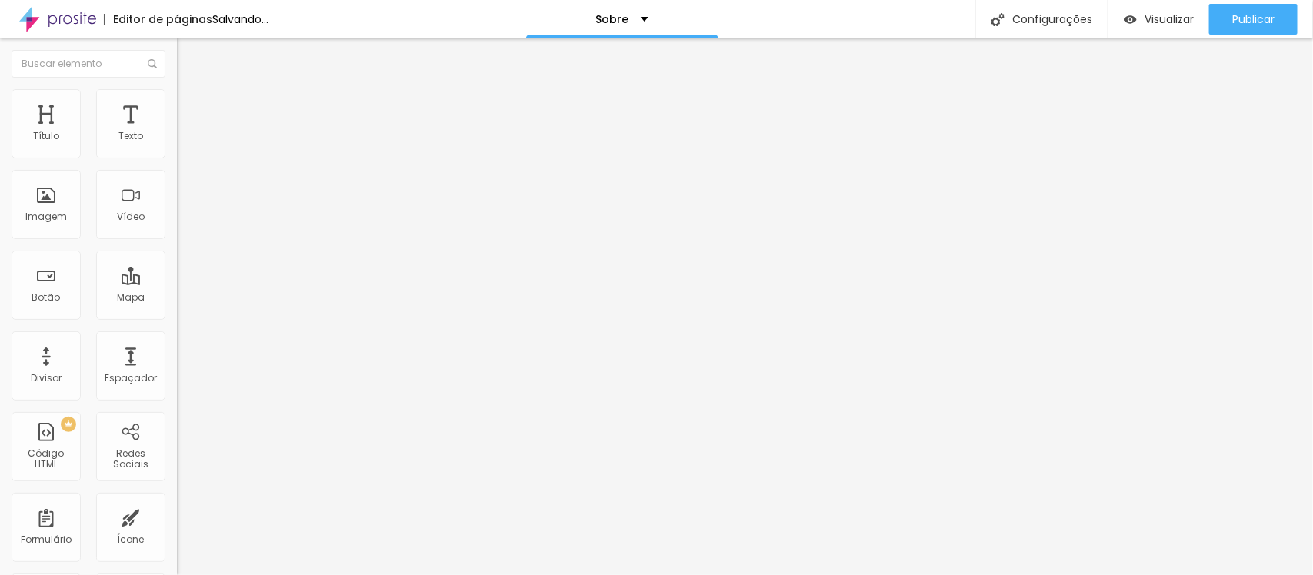
type input "70"
type input "75"
type input "80"
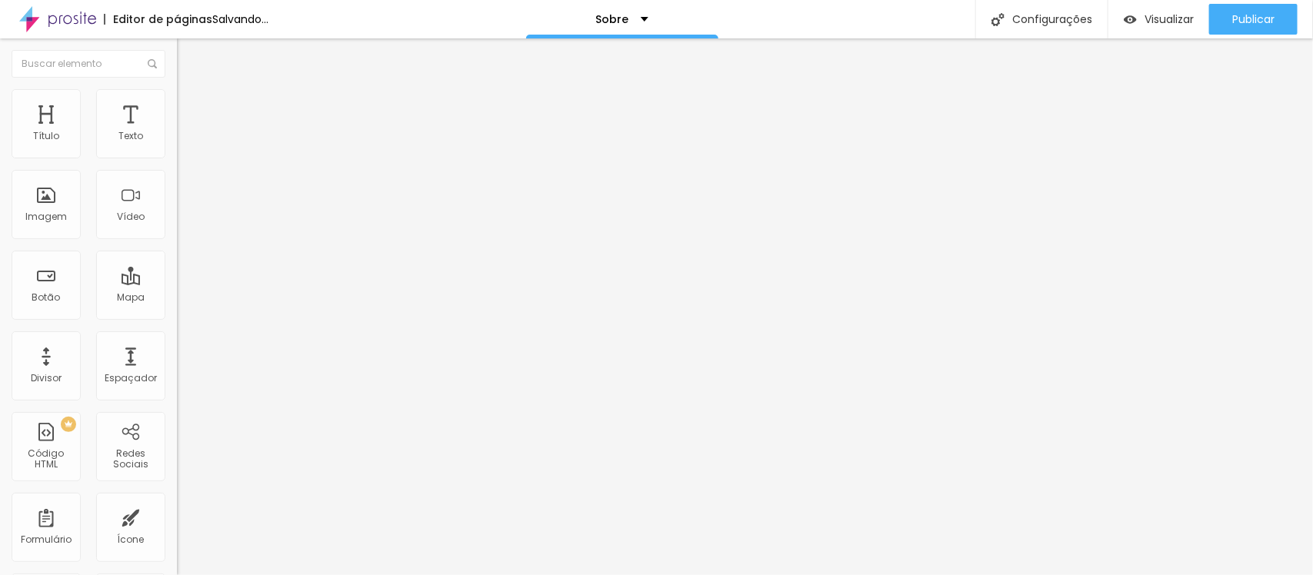
type input "85"
type input "80"
type input "75"
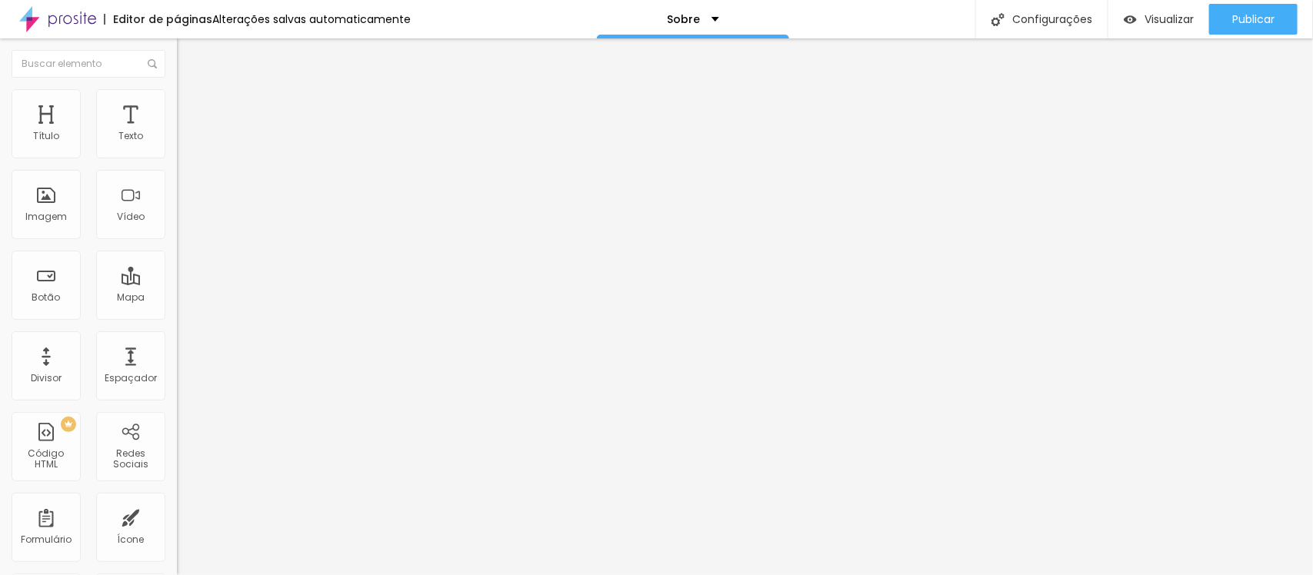
type input "75"
type input "70"
type input "65"
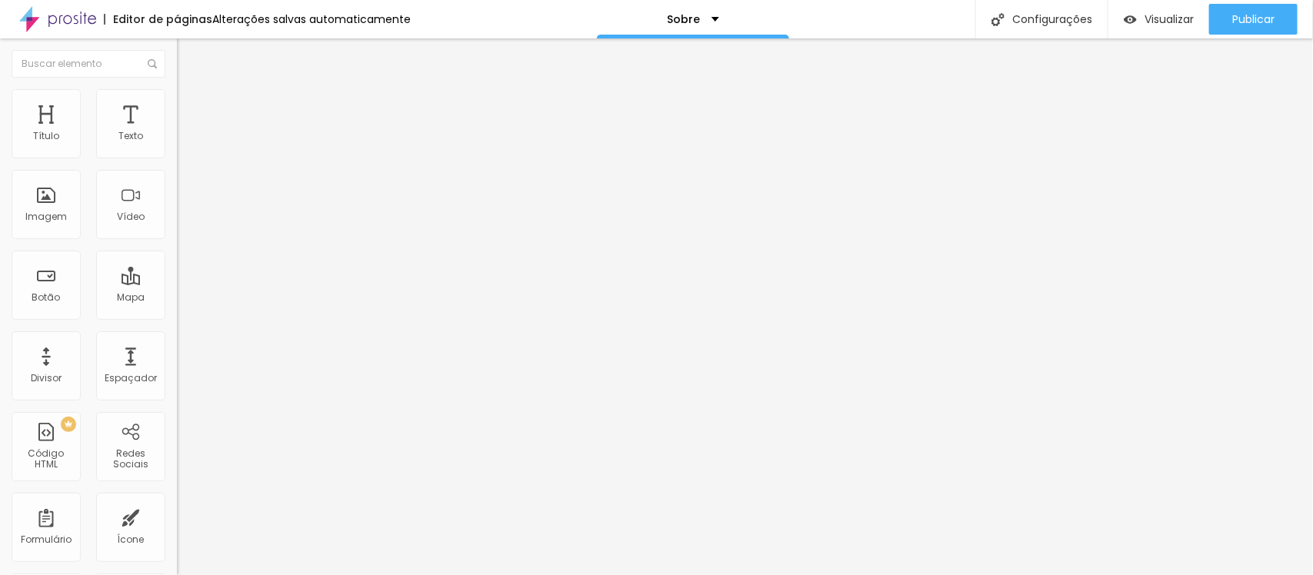
type input "60"
type input "55"
type input "50"
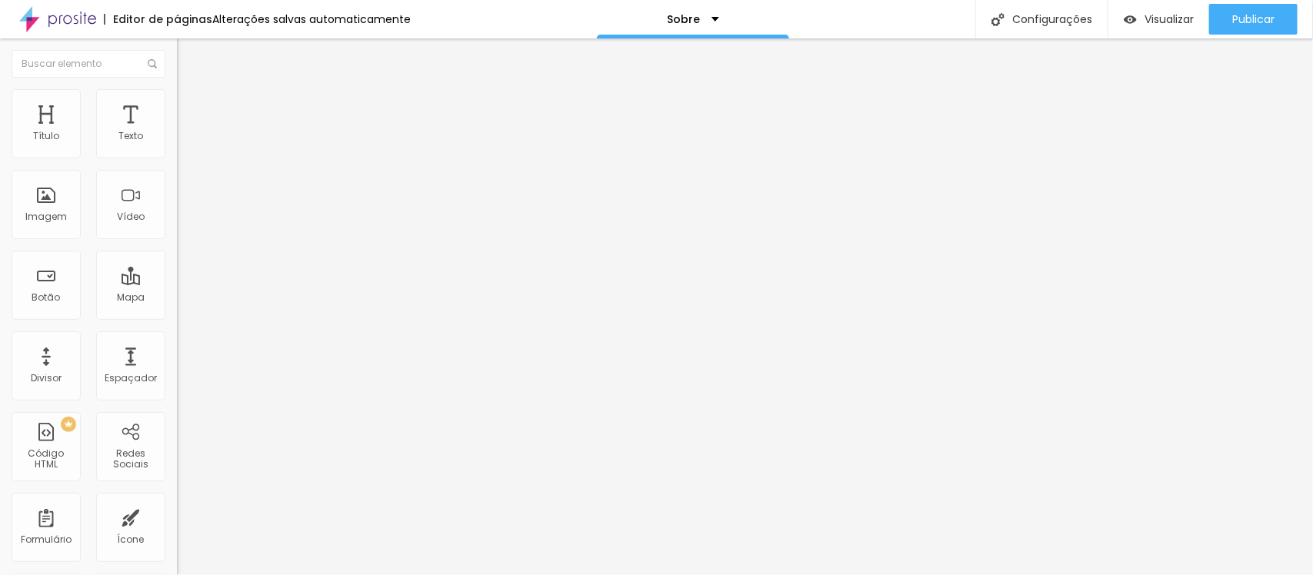
drag, startPoint x: 114, startPoint y: 162, endPoint x: 83, endPoint y: 181, distance: 36.3
type input "50"
click at [177, 158] on input "range" at bounding box center [226, 151] width 99 height 12
click at [177, 105] on li "Avançado" at bounding box center [265, 112] width 177 height 15
type input "15"
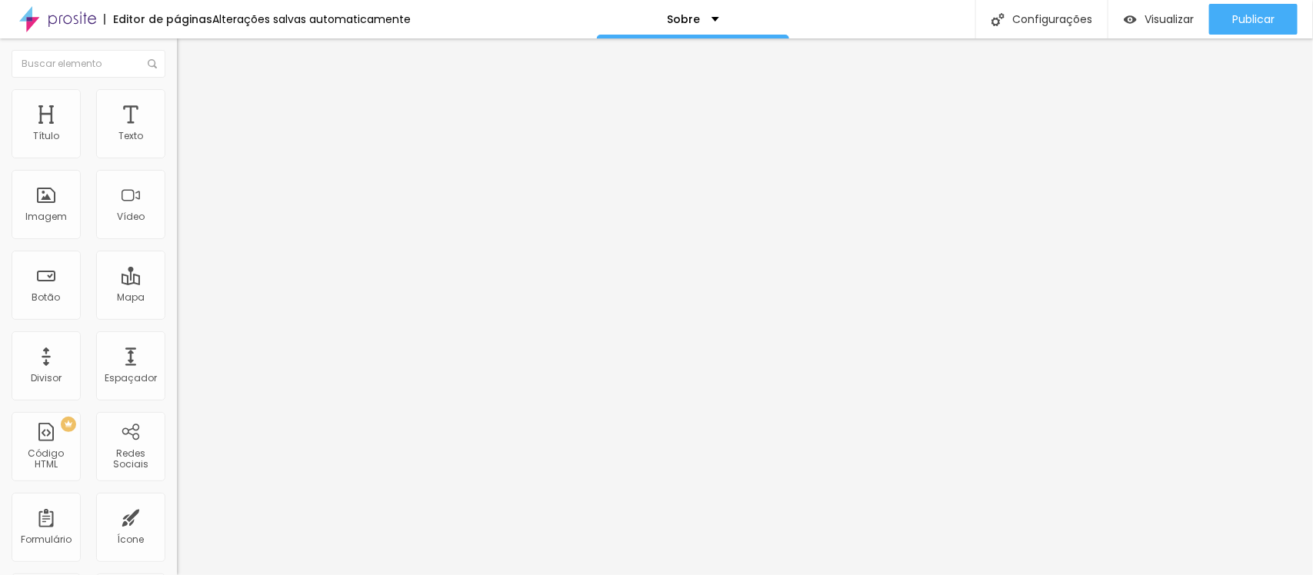
type input "15"
type input "14"
type input "11"
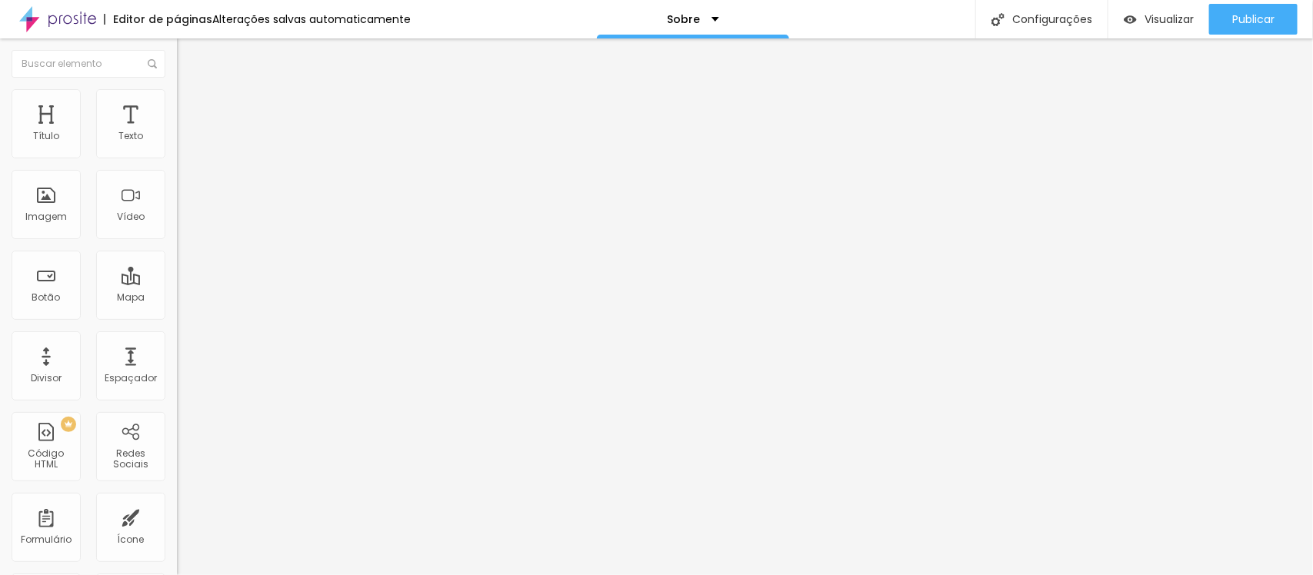
type input "7"
type input "6"
type input "4"
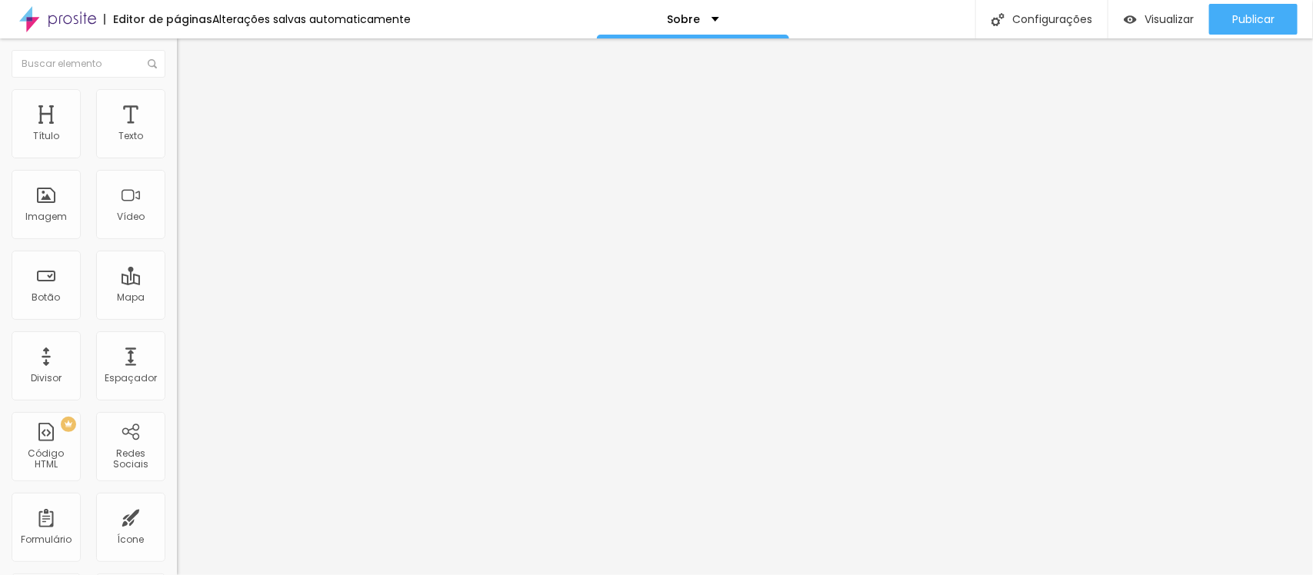
type input "4"
type input "1"
type input "0"
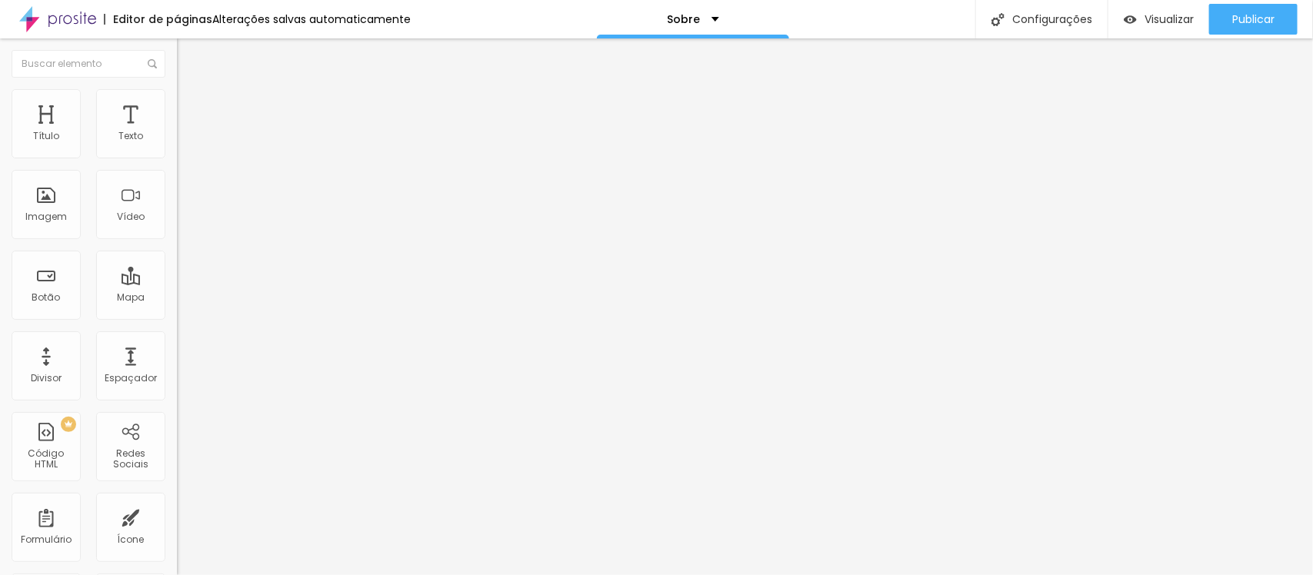
type input "2"
type input "6"
type input "15"
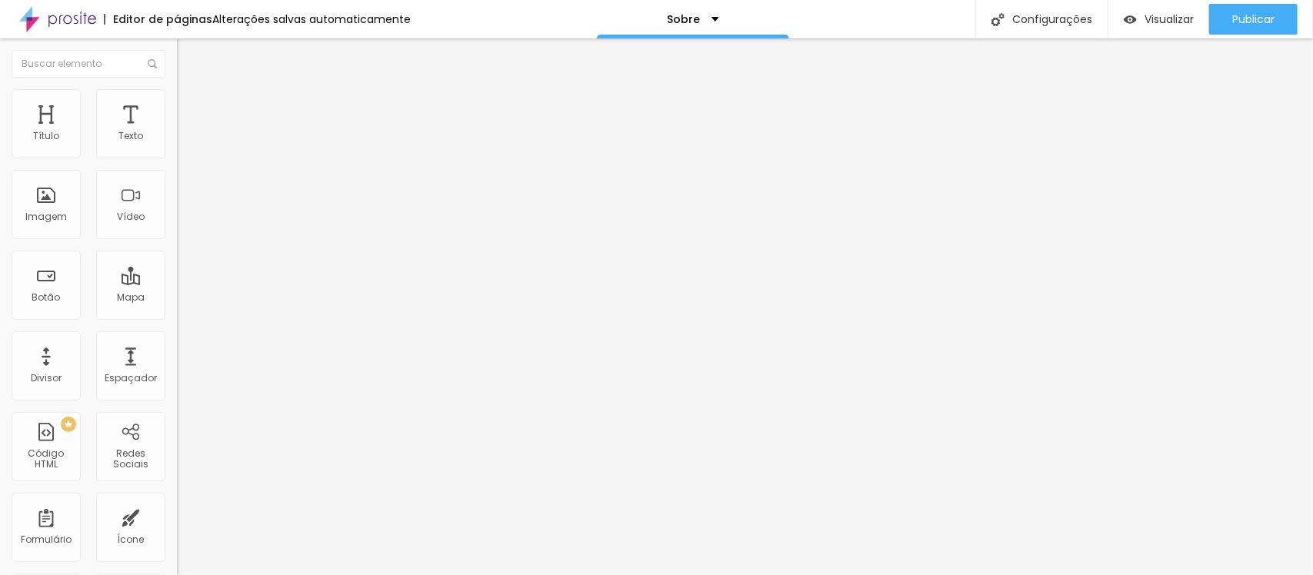
type input "15"
type input "22"
type input "24"
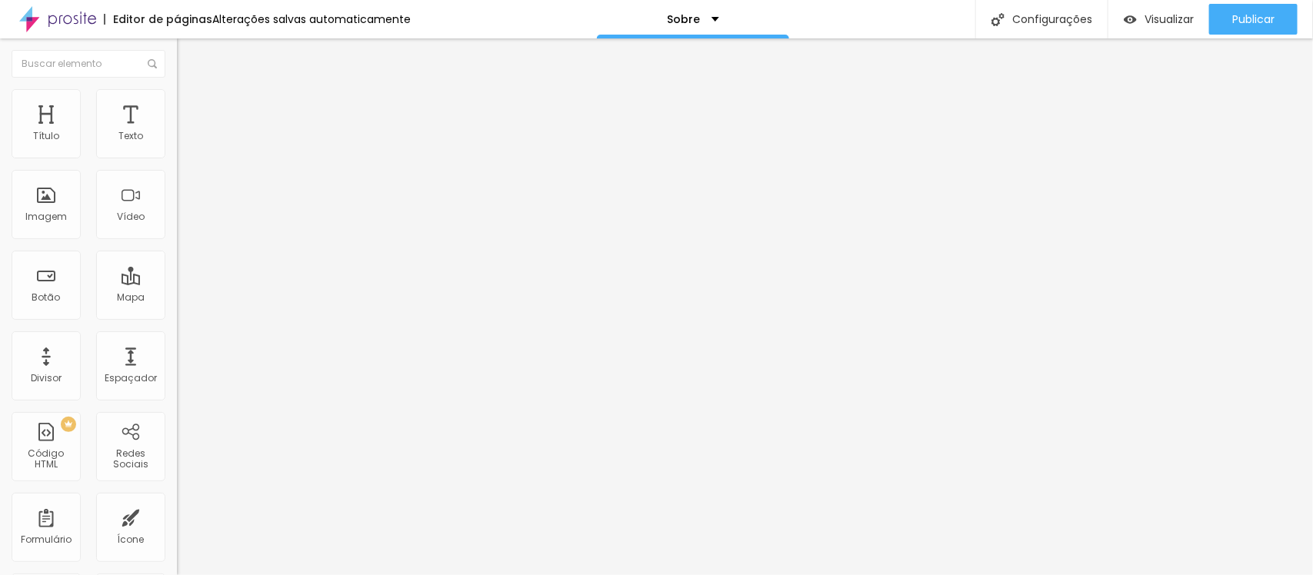
type input "26"
type input "28"
type input "30"
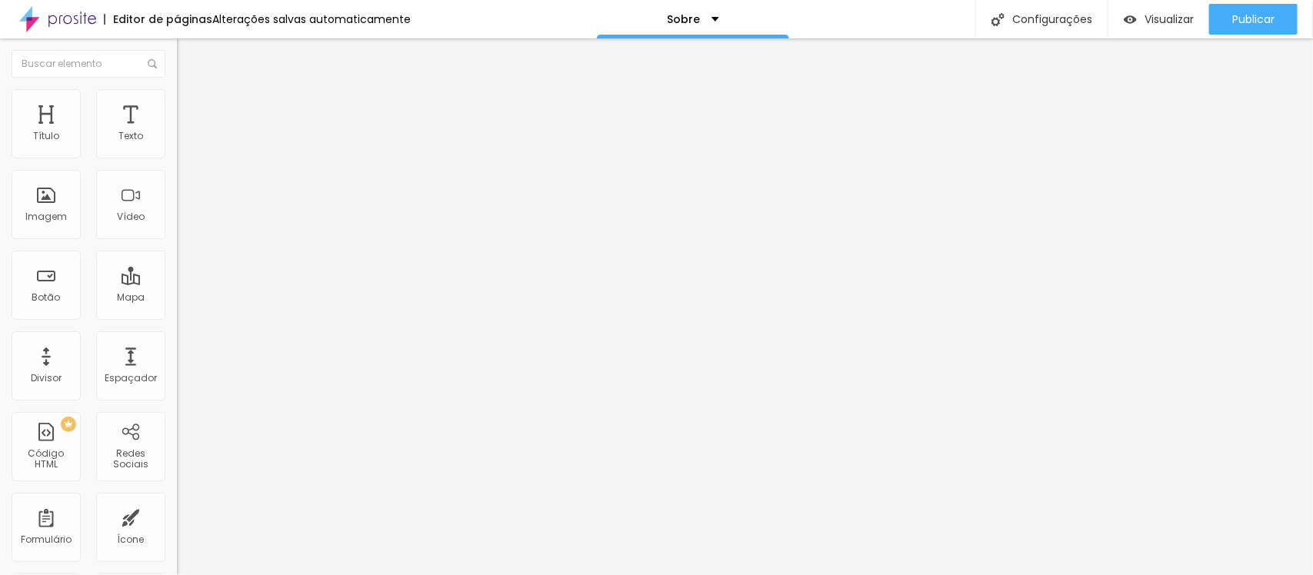
type input "30"
type input "31"
type input "34"
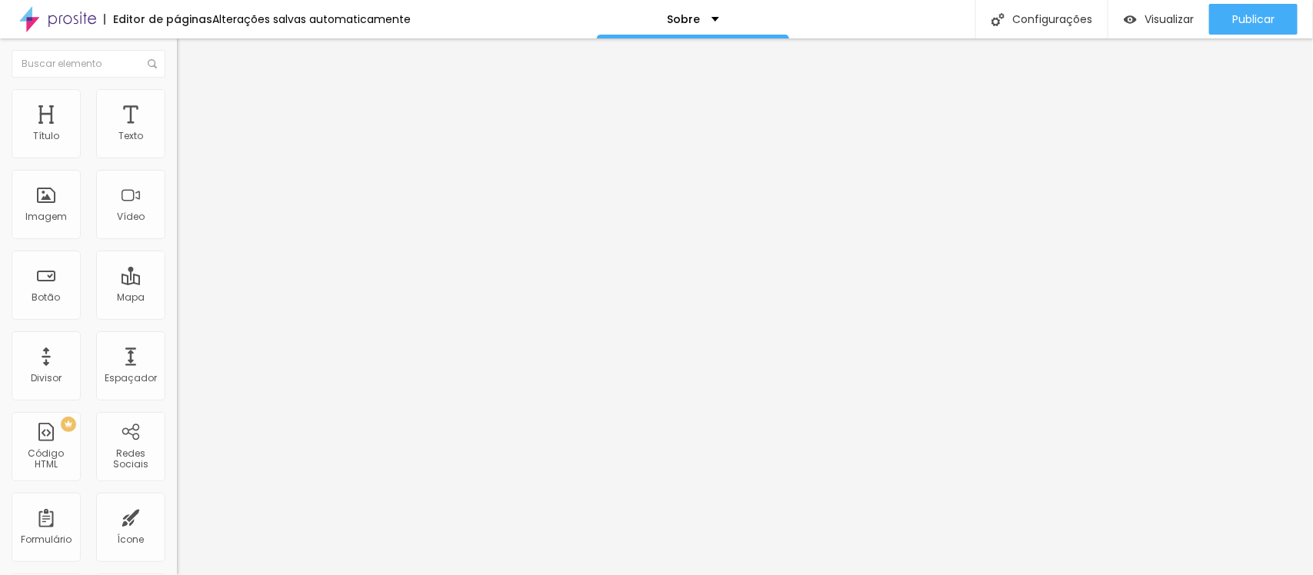
type input "36"
type input "34"
type input "30"
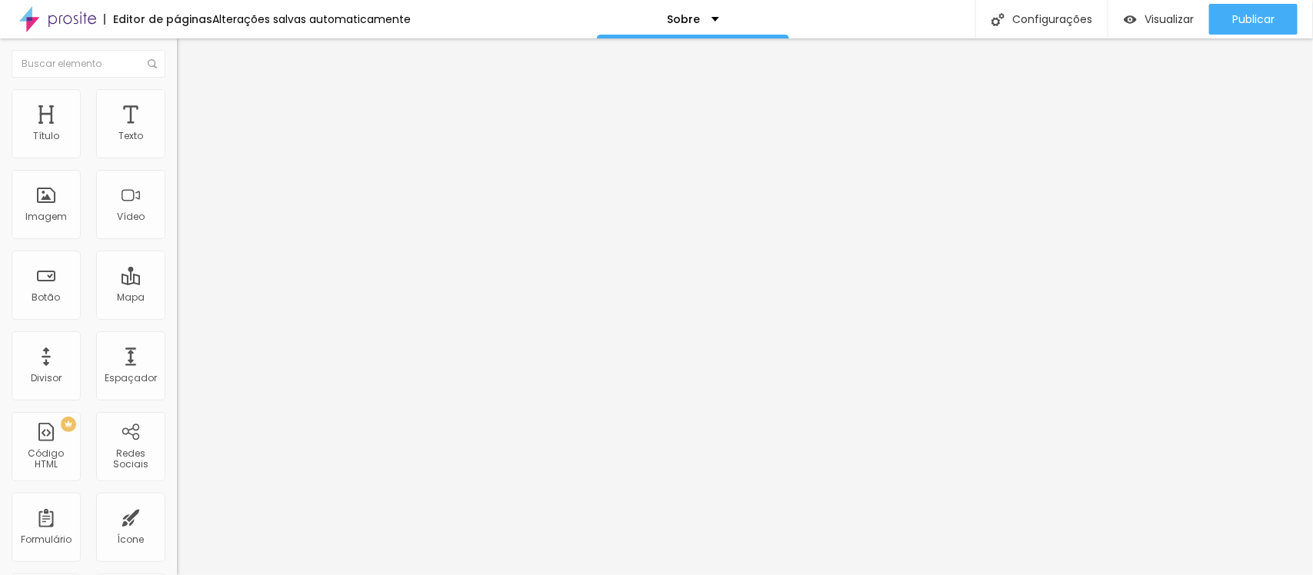
type input "30"
type input "26"
type input "24"
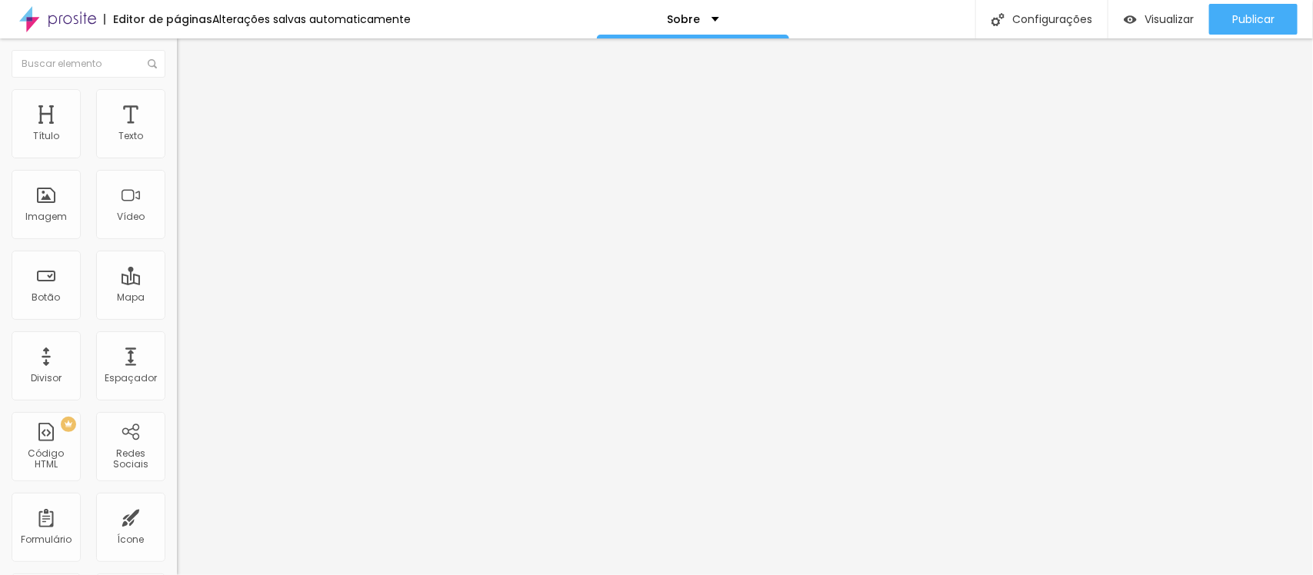
type input "18"
type input "15"
type input "11"
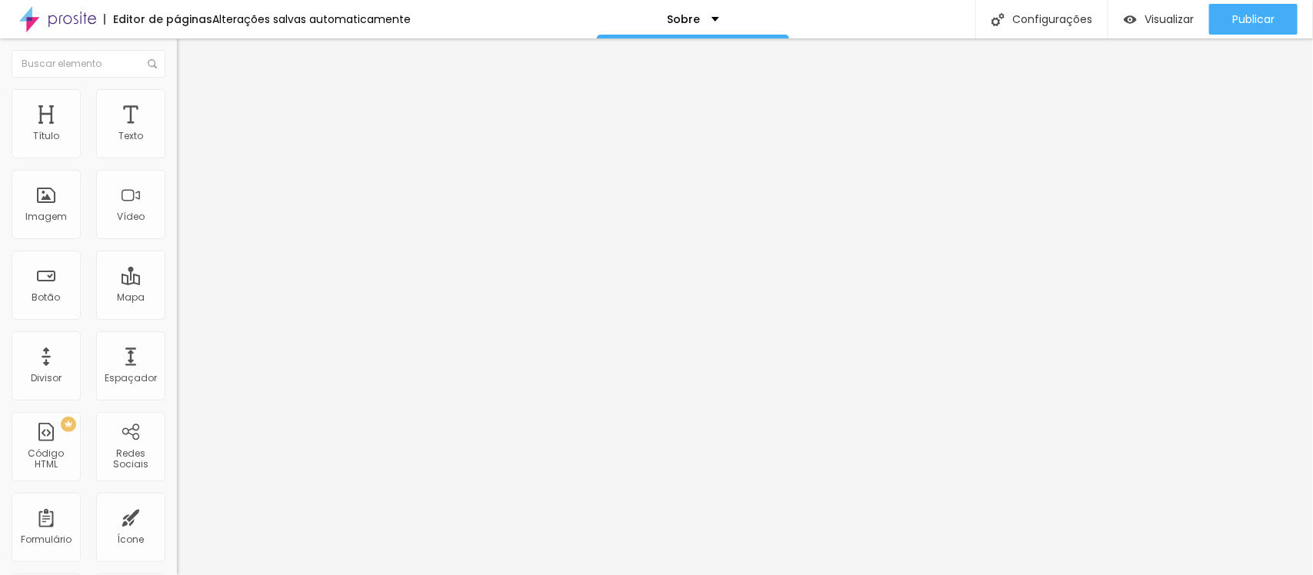
type input "11"
type input "7"
type input "5"
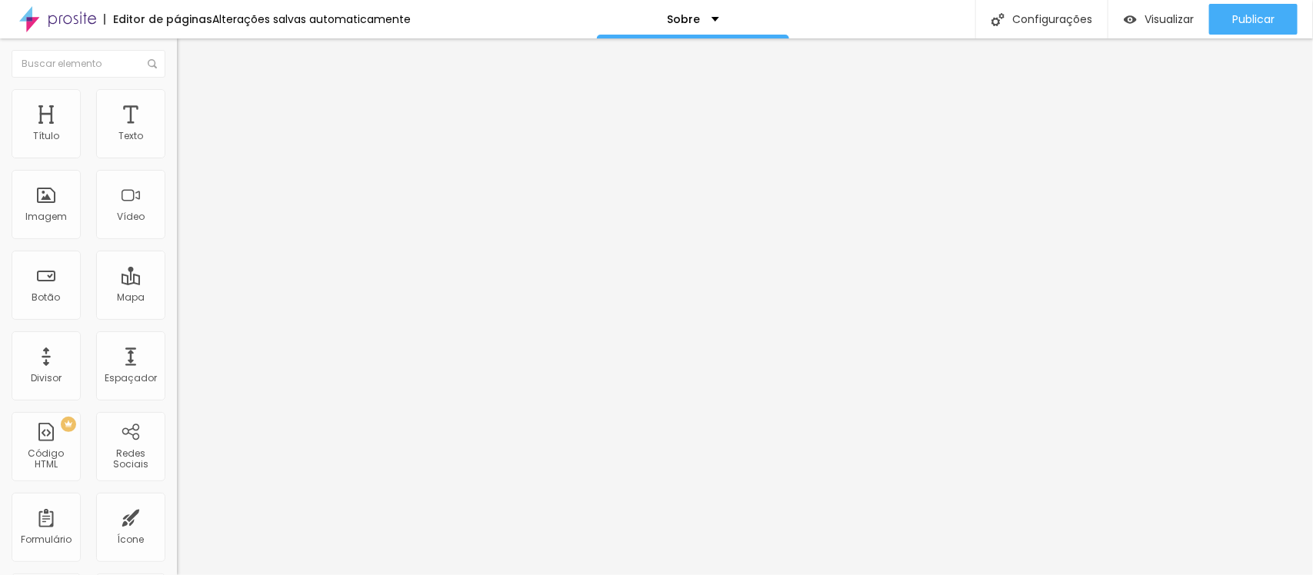
type input "0"
drag, startPoint x: 48, startPoint y: 151, endPoint x: 13, endPoint y: 162, distance: 36.2
type input "0"
click at [177, 298] on input "range" at bounding box center [226, 304] width 99 height 12
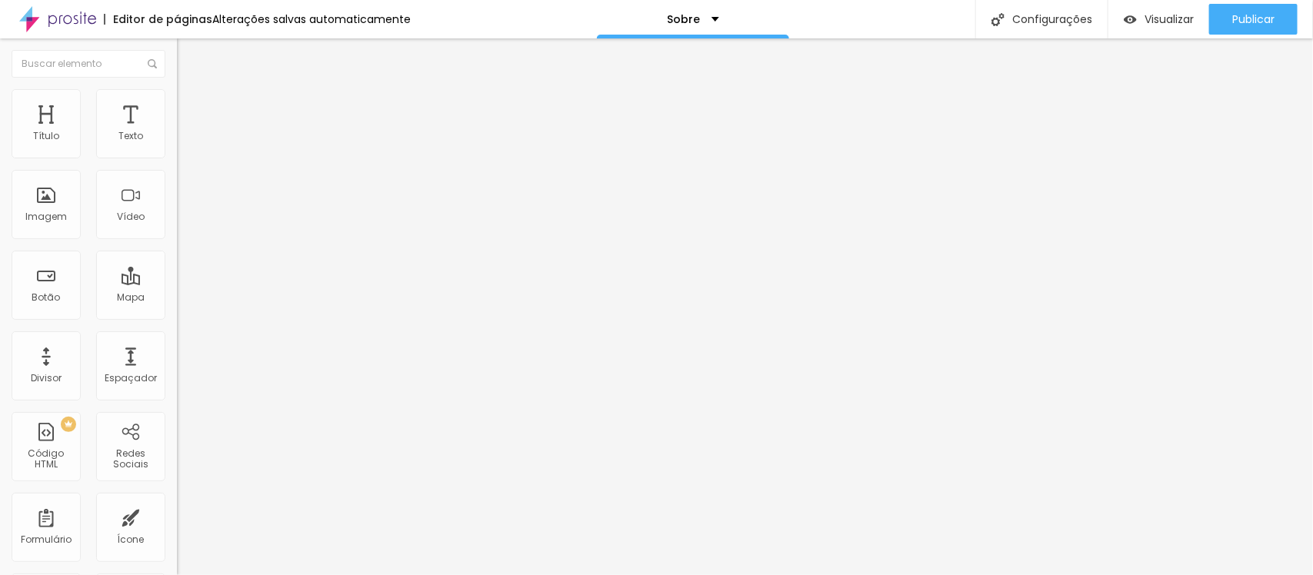
type input "7"
type input "5"
type input "3"
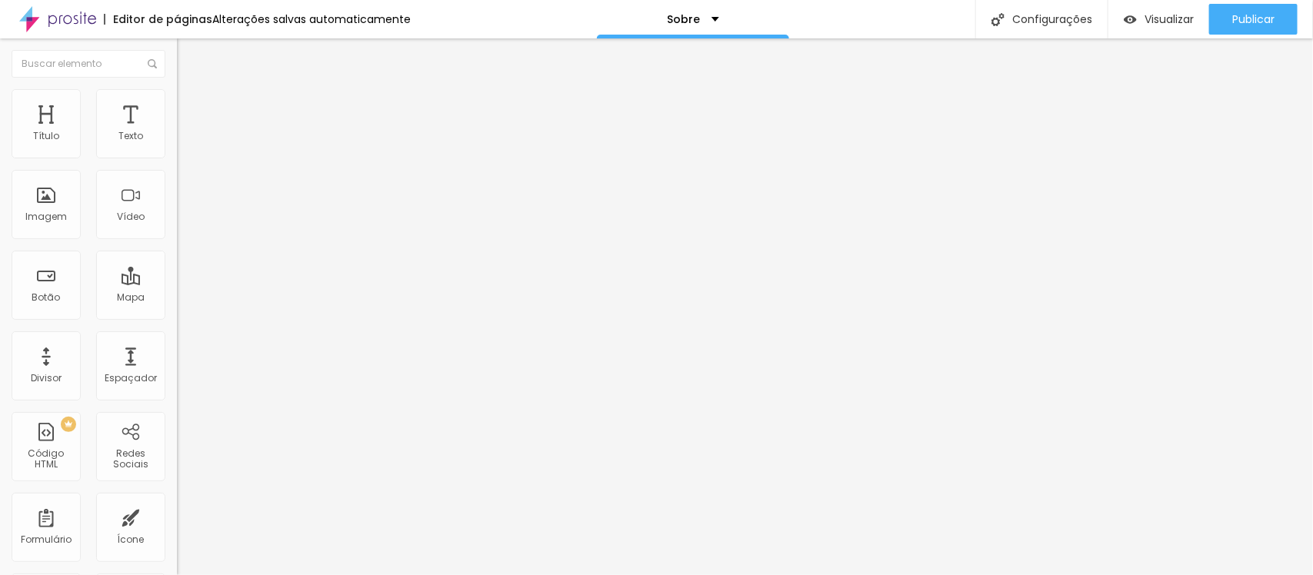
type input "3"
type input "1"
type input "0"
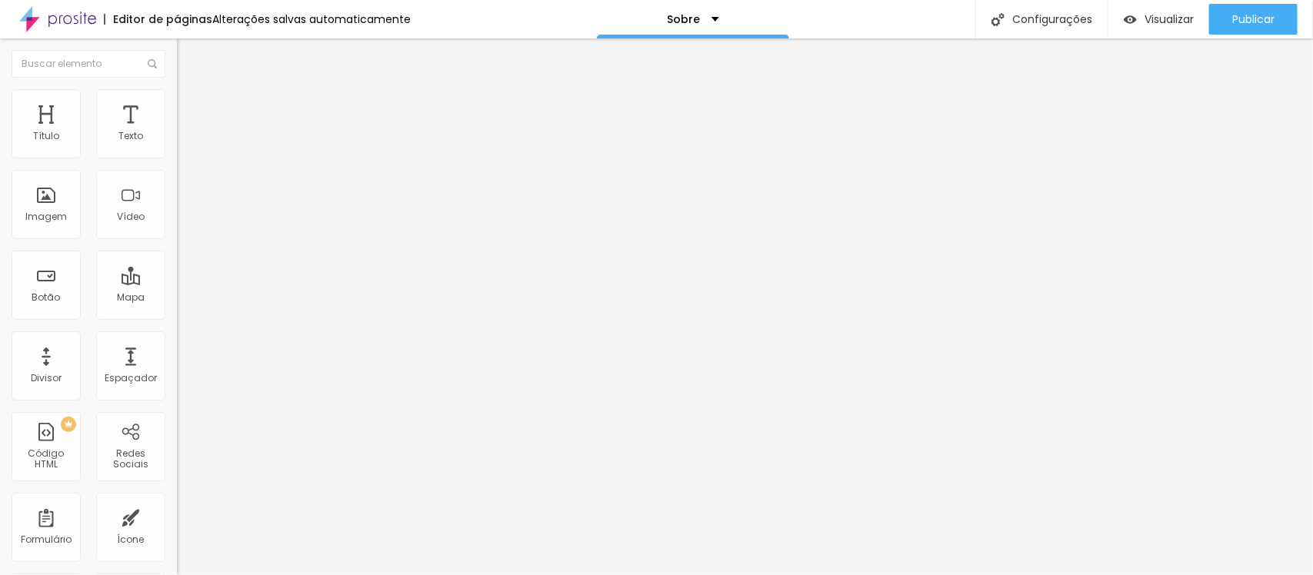
drag, startPoint x: 43, startPoint y: 182, endPoint x: 23, endPoint y: 182, distance: 20.0
type input "0"
click at [177, 516] on input "range" at bounding box center [226, 522] width 99 height 12
click at [1181, 17] on font "Visualizar" at bounding box center [1168, 19] width 49 height 15
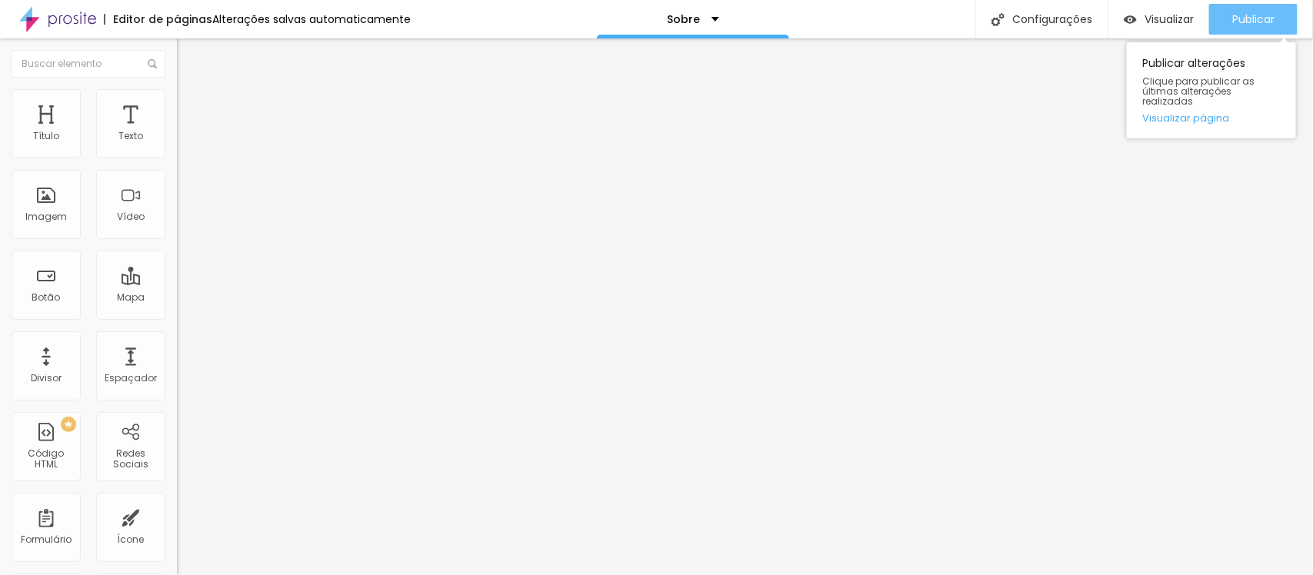
click at [1244, 19] on font "Publicar" at bounding box center [1253, 19] width 42 height 15
